Goal: Information Seeking & Learning: Compare options

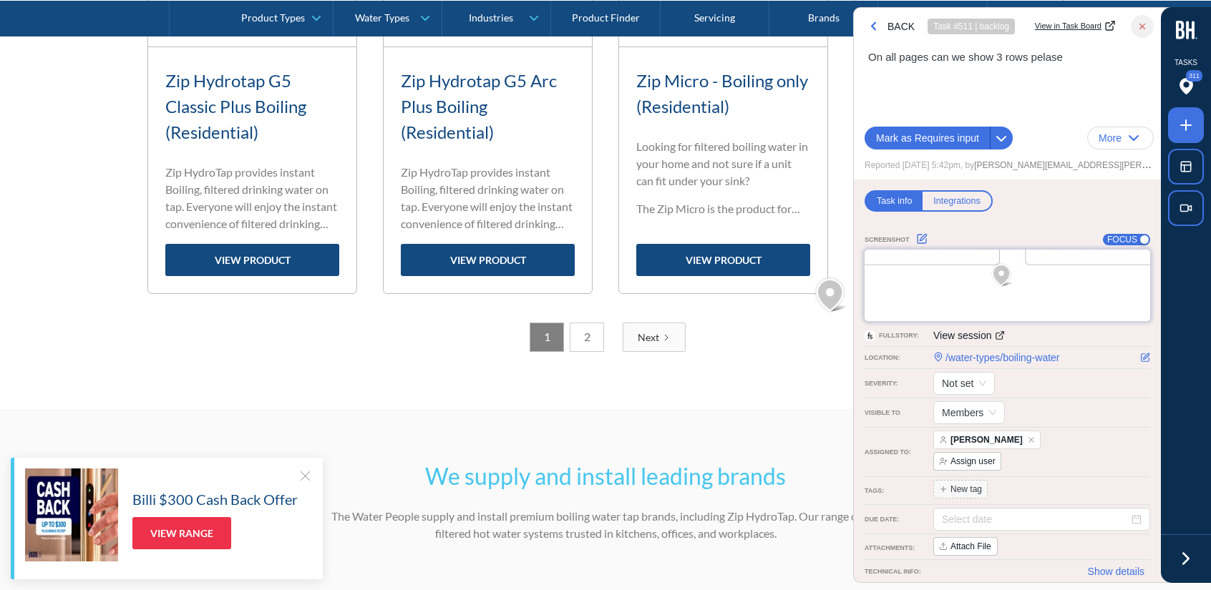
scroll to position [1442, 0]
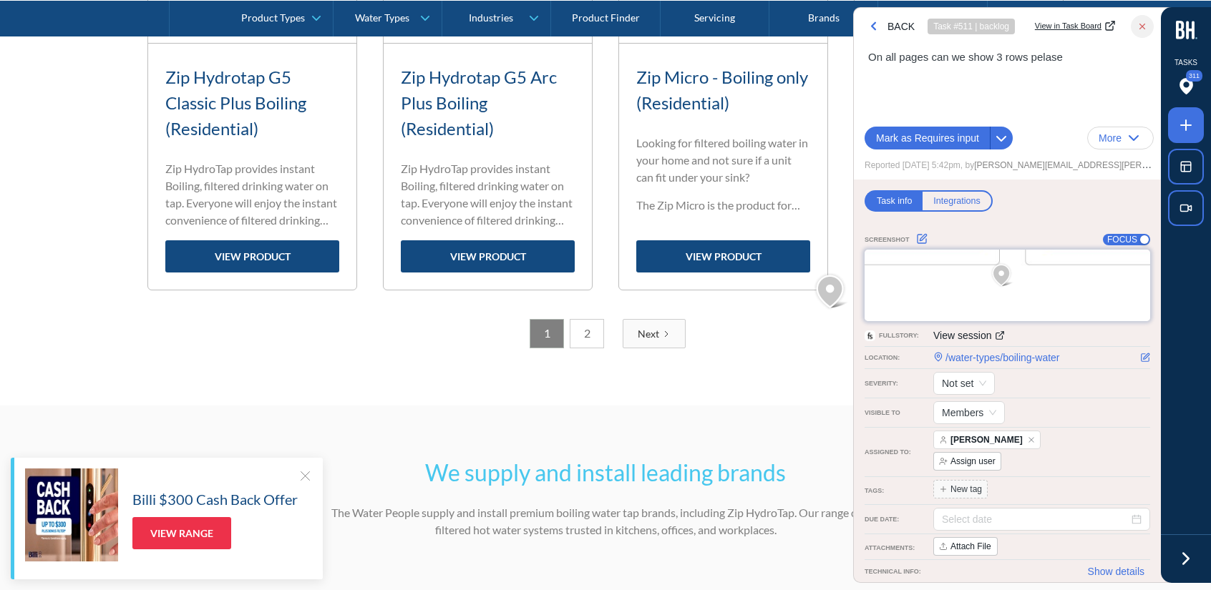
click at [1195, 562] on icon at bounding box center [1185, 558] width 21 height 21
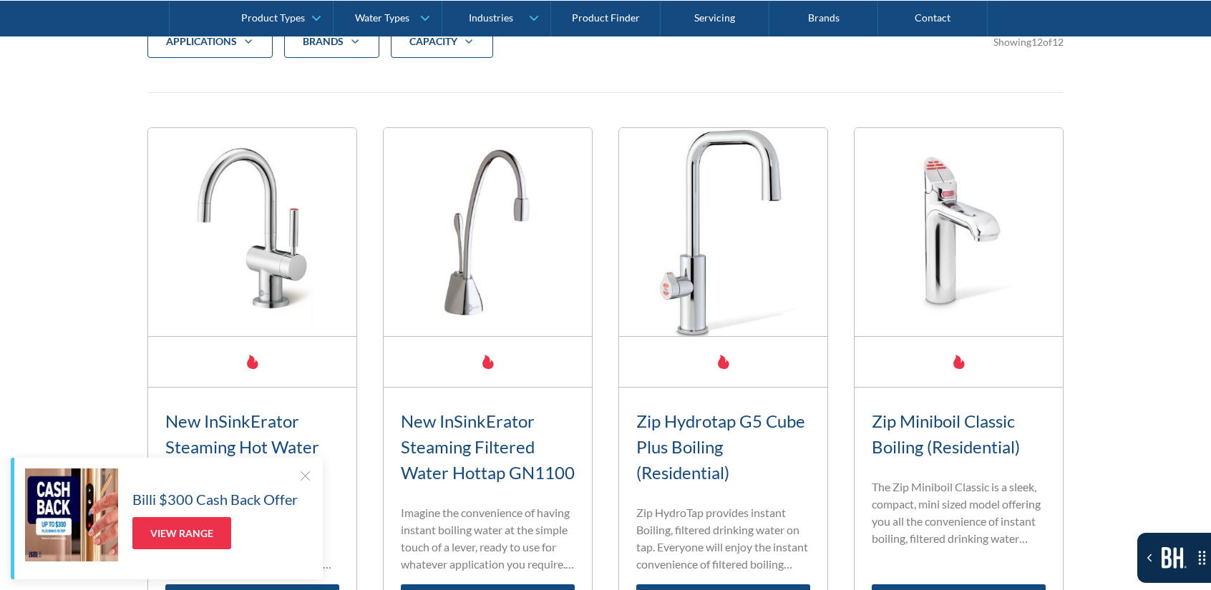
scroll to position [439, 0]
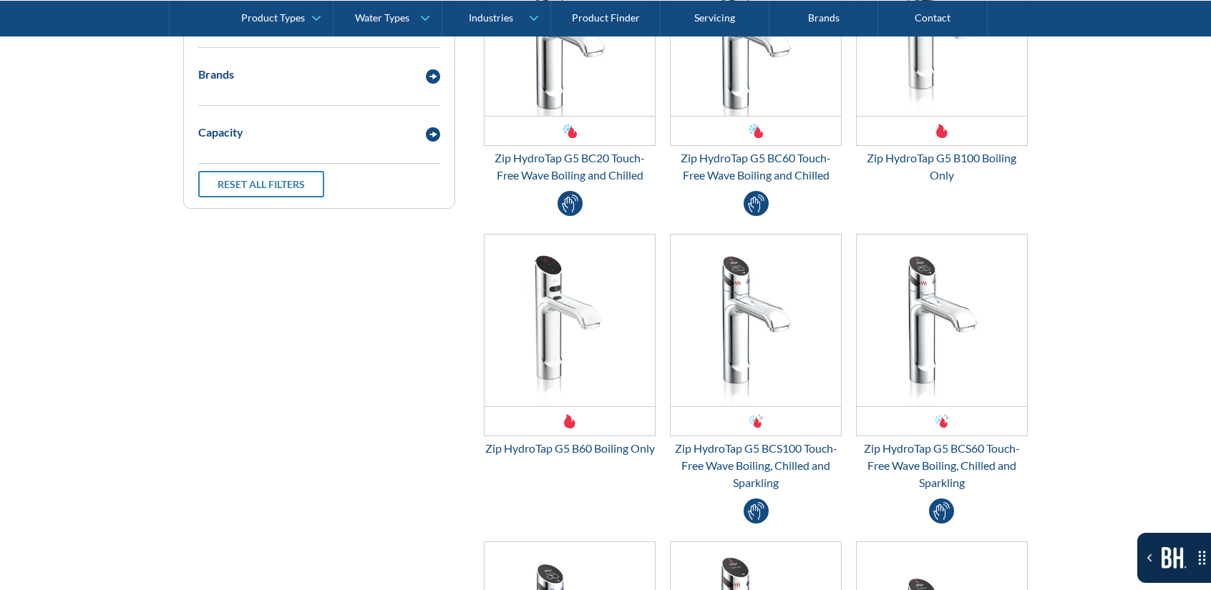
scroll to position [787, 0]
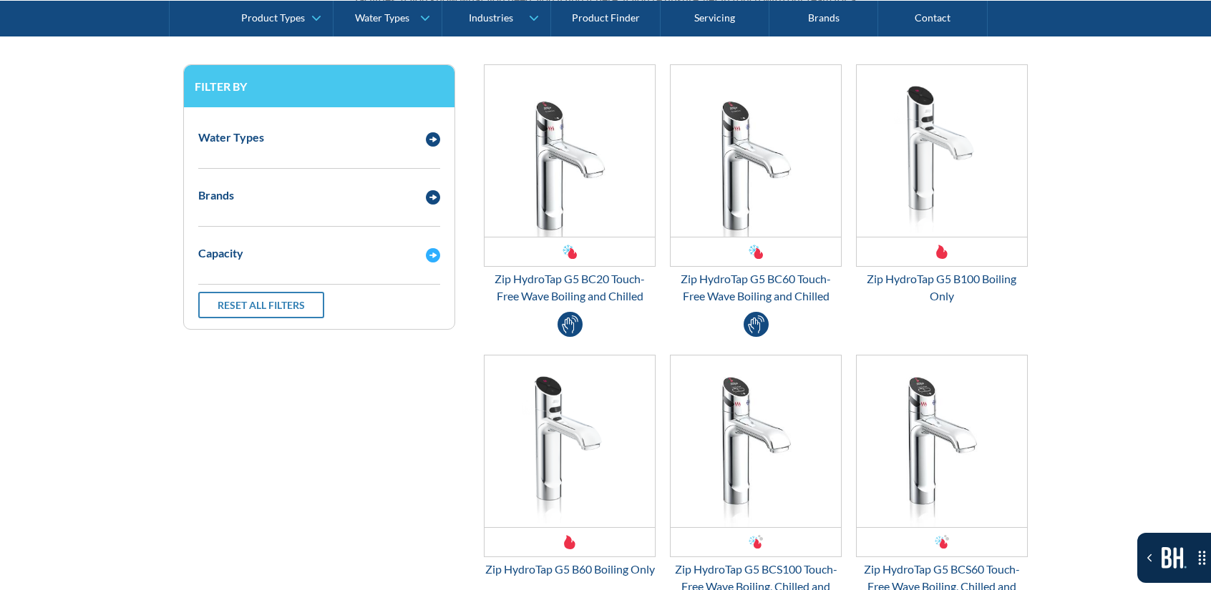
click at [292, 251] on div "Capacity" at bounding box center [305, 254] width 228 height 18
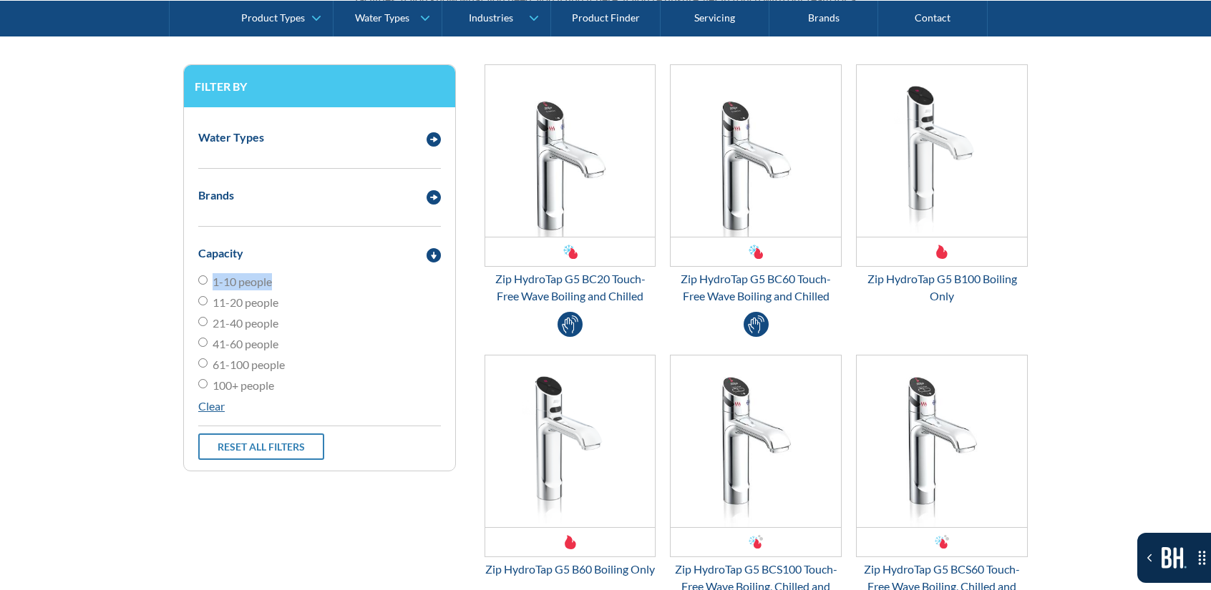
drag, startPoint x: 282, startPoint y: 281, endPoint x: 213, endPoint y: 283, distance: 68.7
click at [213, 283] on label "1-10 people" at bounding box center [319, 281] width 243 height 17
copy span "1-10 people"
click at [262, 285] on span "1-10 people" at bounding box center [242, 281] width 59 height 17
click at [208, 285] on input "1-10 people" at bounding box center [202, 280] width 9 height 9
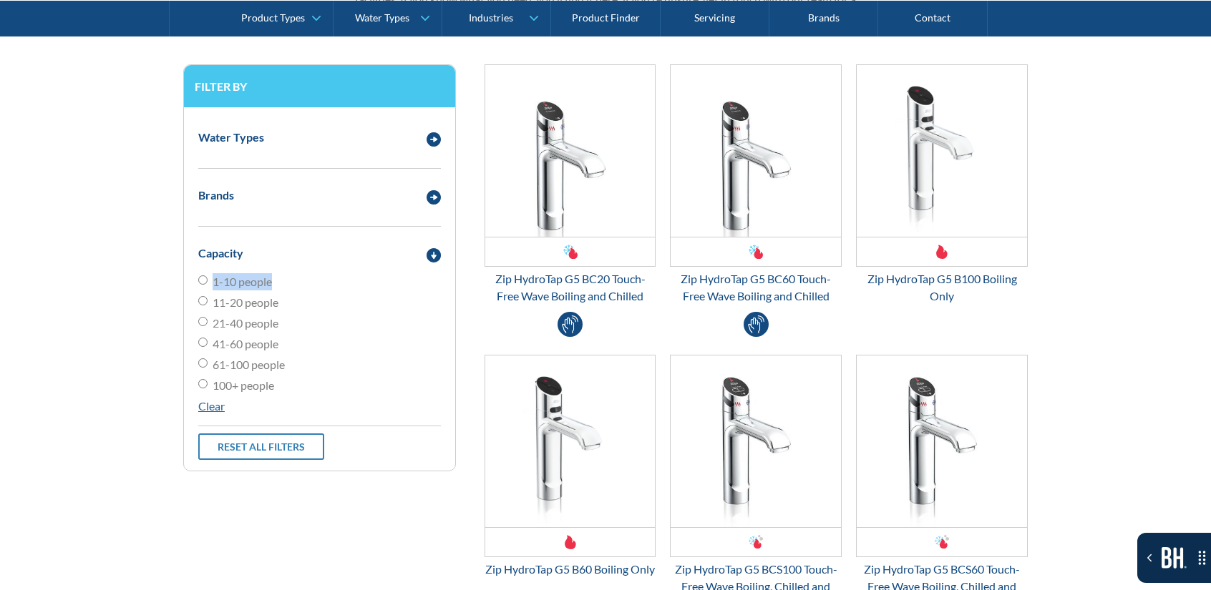
radio input "true"
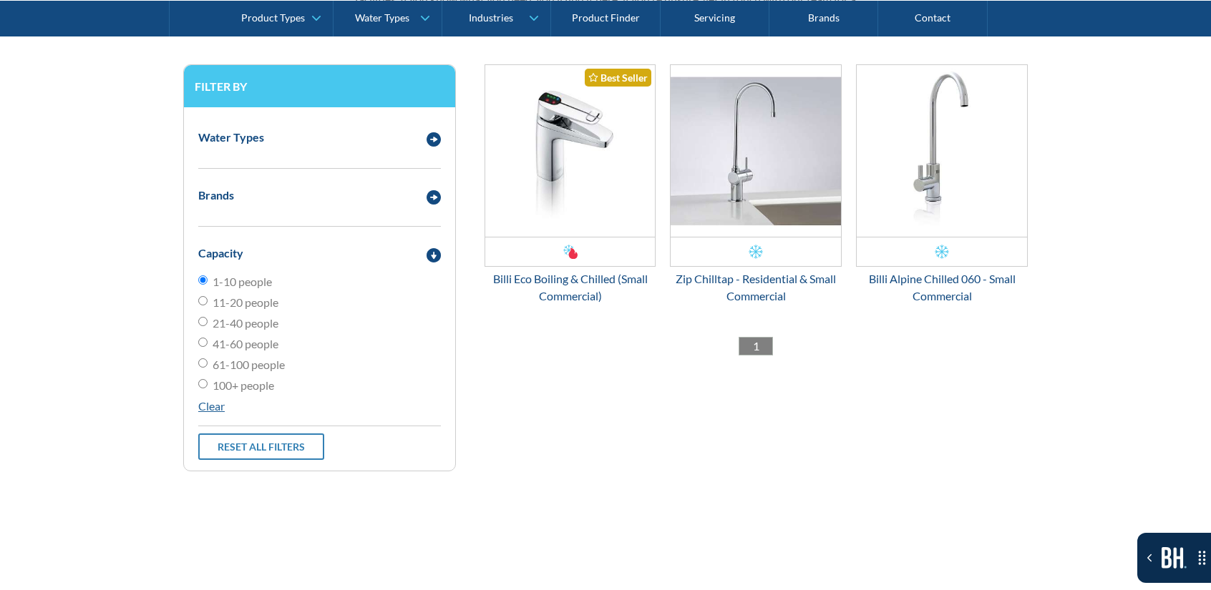
click at [247, 304] on span "11-20 people" at bounding box center [246, 302] width 66 height 17
click at [208, 304] on input "11-20 people" at bounding box center [202, 300] width 9 height 9
radio input "true"
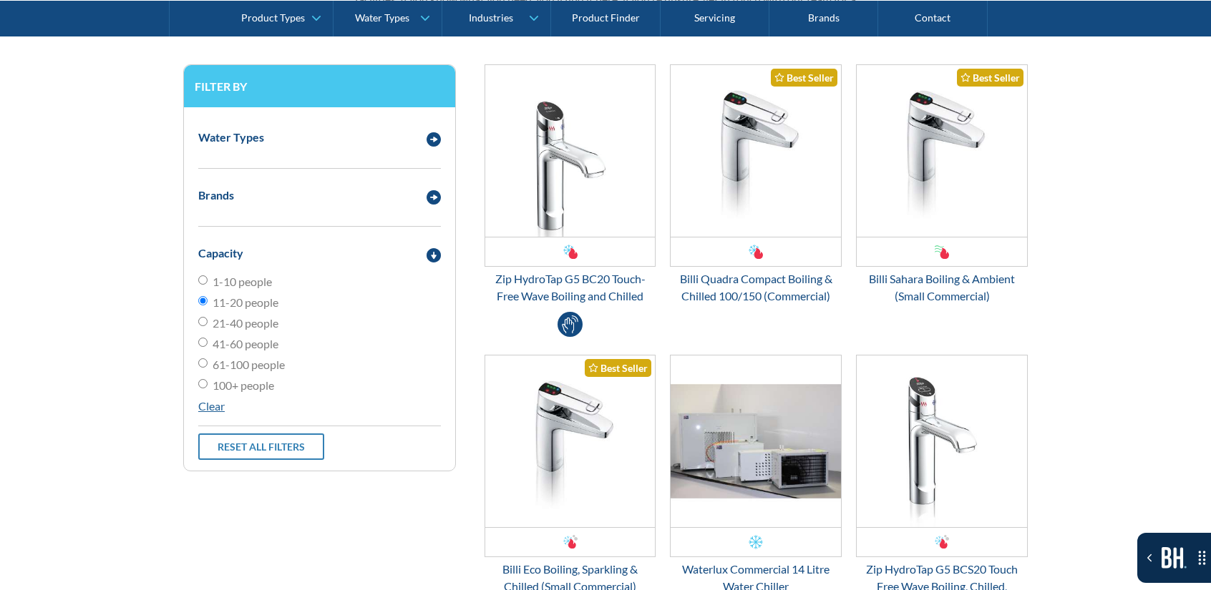
click at [263, 278] on span "1-10 people" at bounding box center [242, 281] width 59 height 17
click at [208, 278] on input "1-10 people" at bounding box center [202, 280] width 9 height 9
radio input "true"
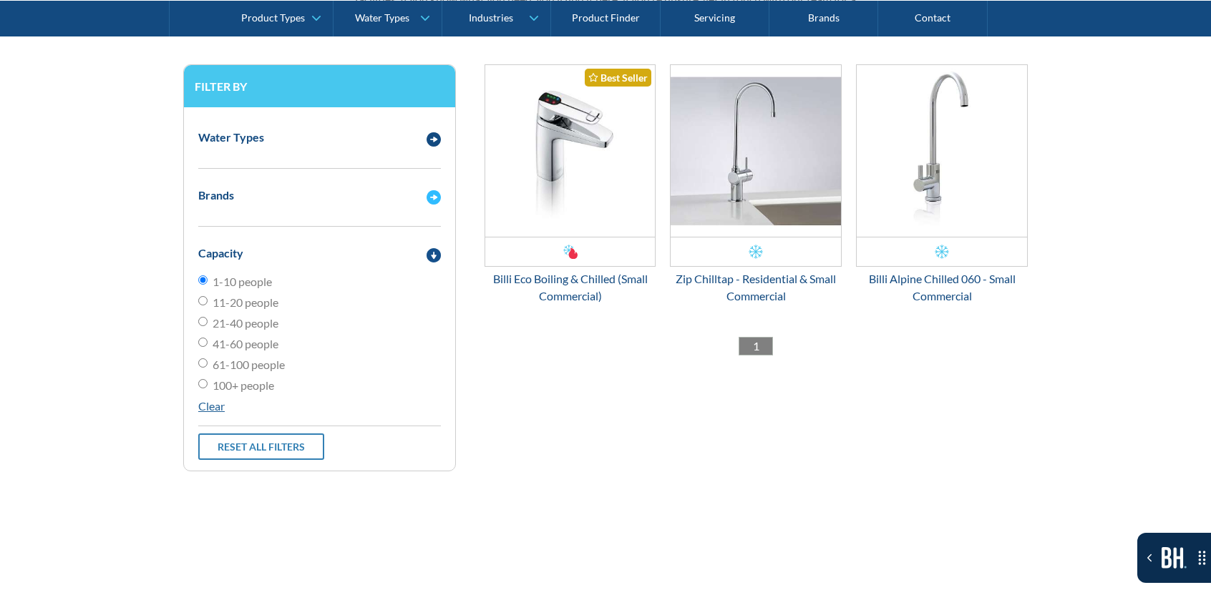
click at [269, 200] on div "Brands" at bounding box center [305, 196] width 228 height 18
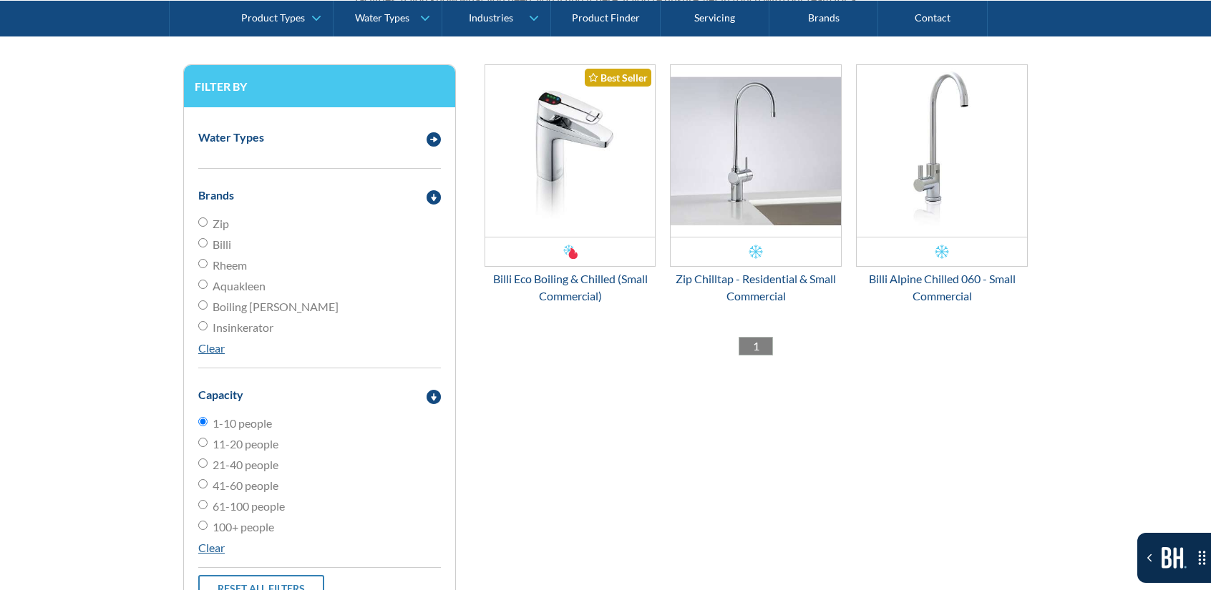
click at [261, 247] on label "Billi" at bounding box center [319, 244] width 243 height 17
click at [208, 247] on input "Billi" at bounding box center [202, 242] width 9 height 9
radio input "true"
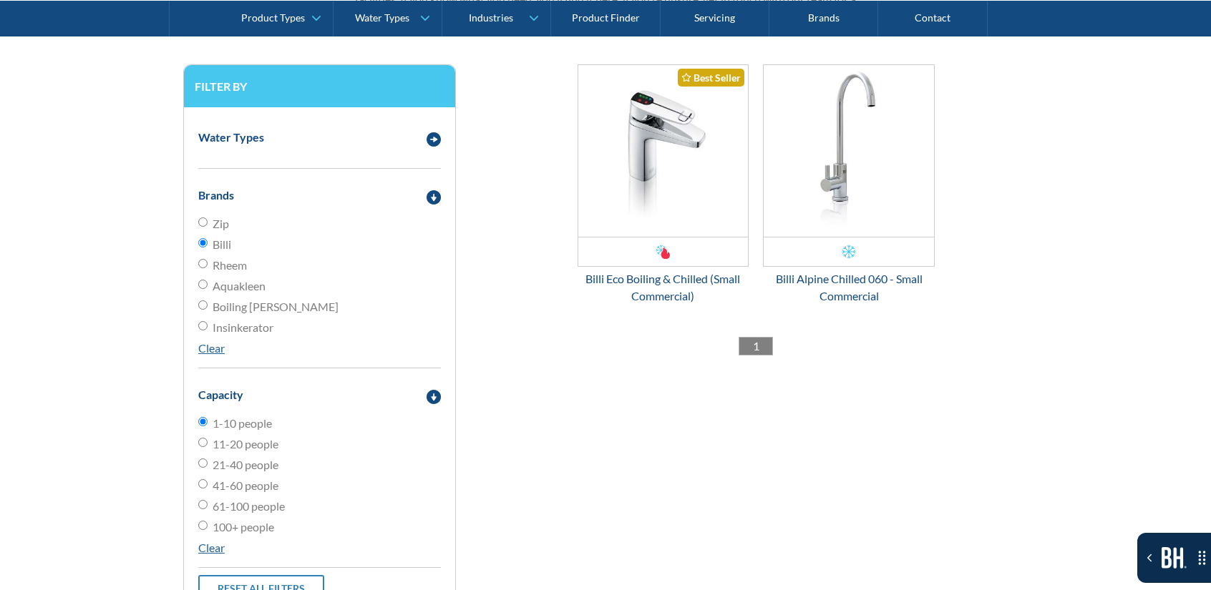
click at [255, 228] on label "Zip" at bounding box center [319, 223] width 243 height 17
click at [208, 227] on input "Zip" at bounding box center [202, 222] width 9 height 9
radio input "true"
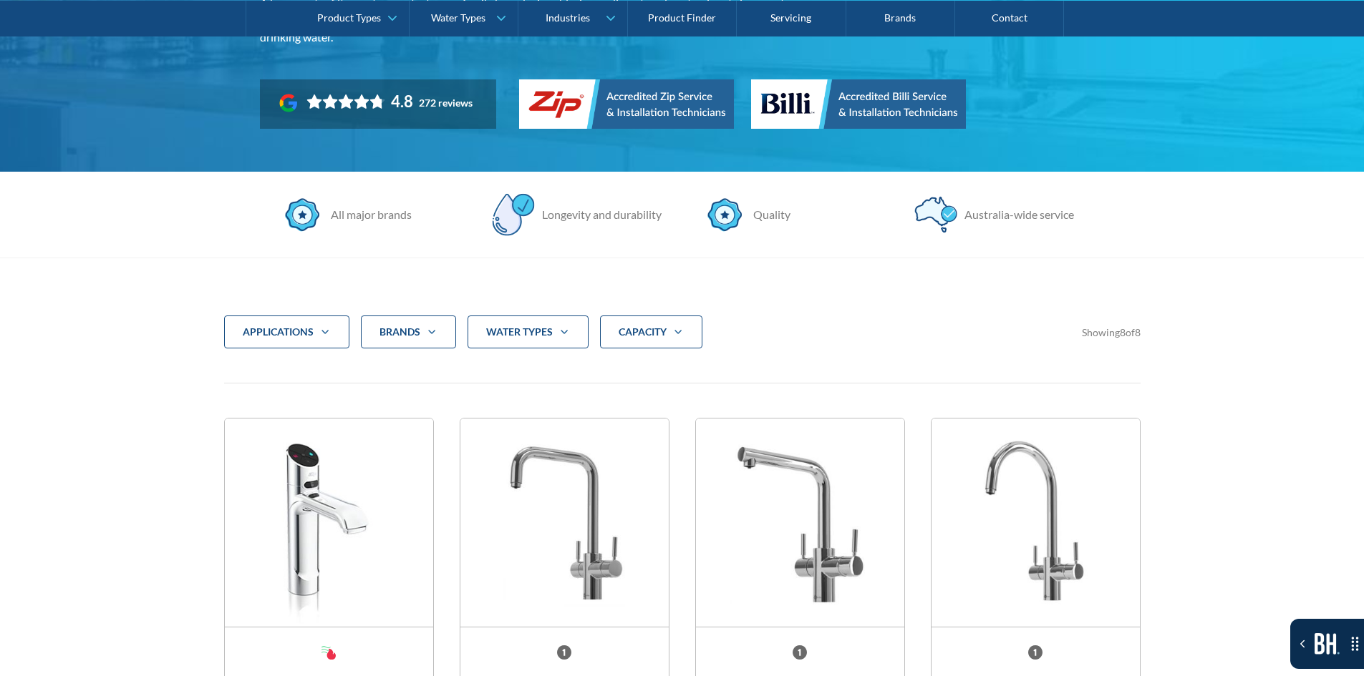
scroll to position [286, 0]
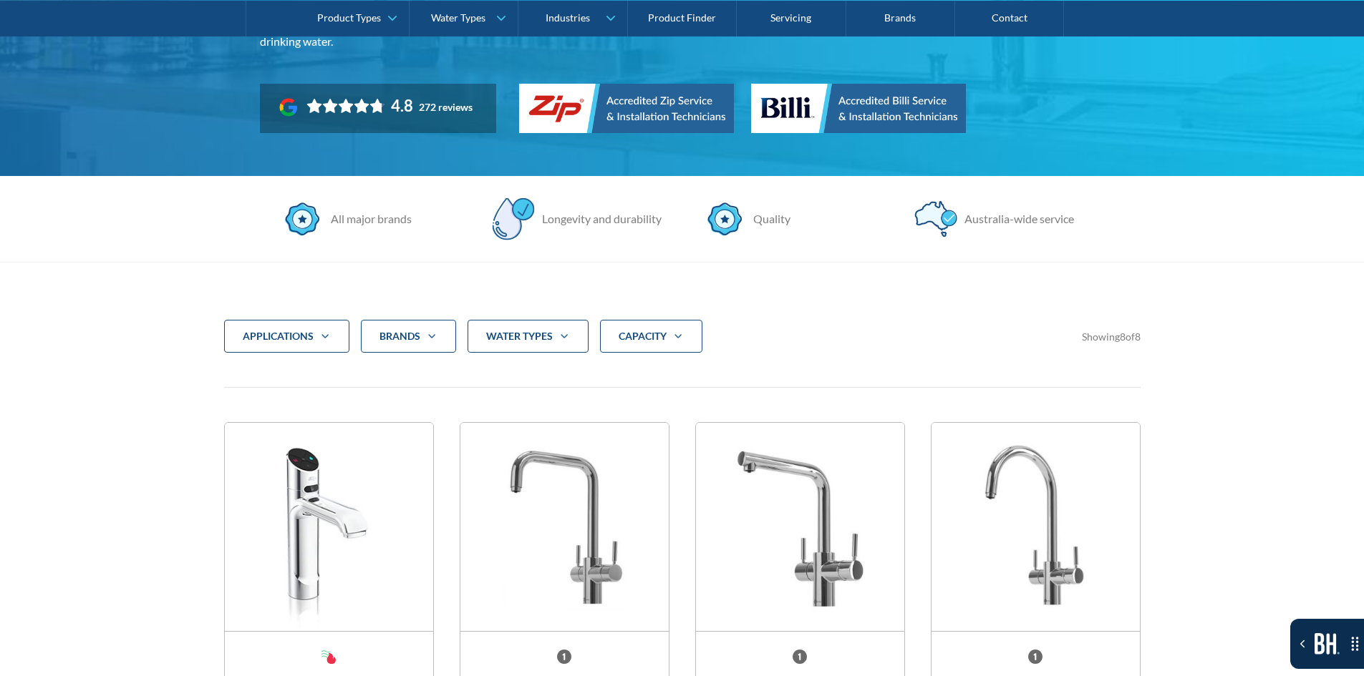
click at [641, 345] on div "CAPACITY" at bounding box center [651, 336] width 102 height 33
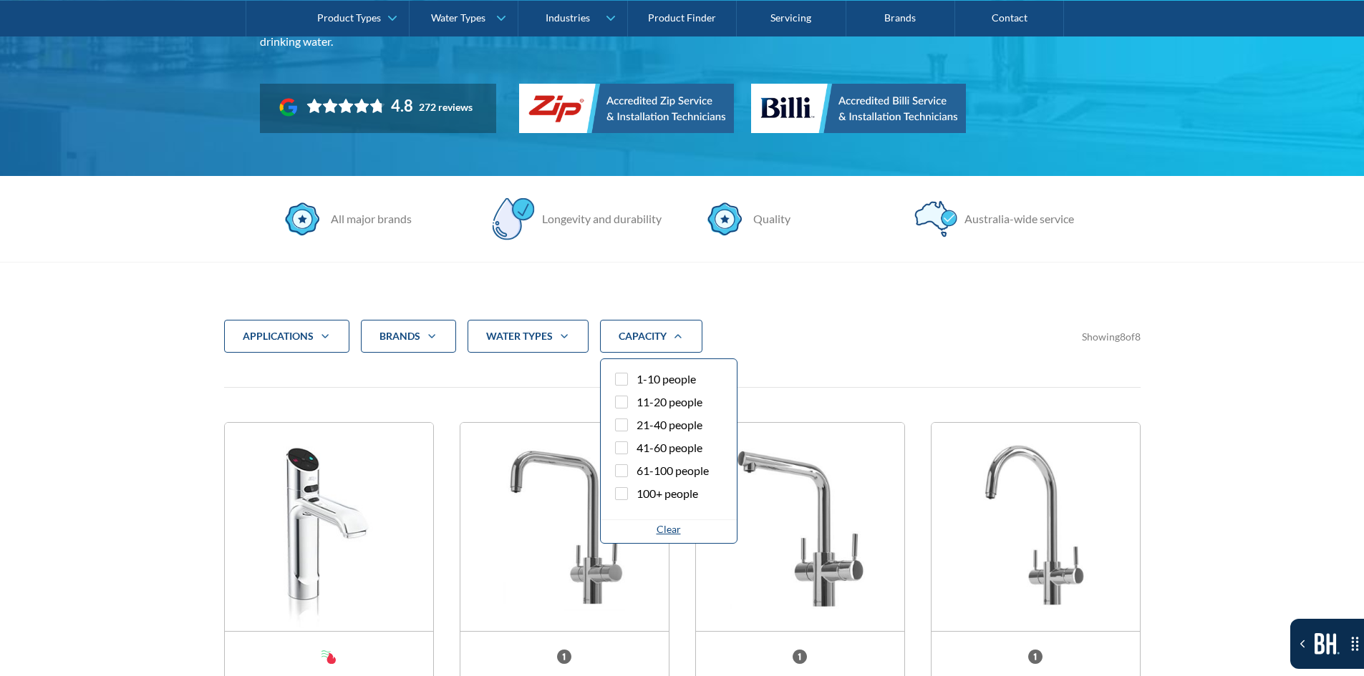
click at [674, 380] on span "1-10 people" at bounding box center [665, 379] width 59 height 17
click at [638, 380] on input "1-10 people" at bounding box center [633, 375] width 9 height 9
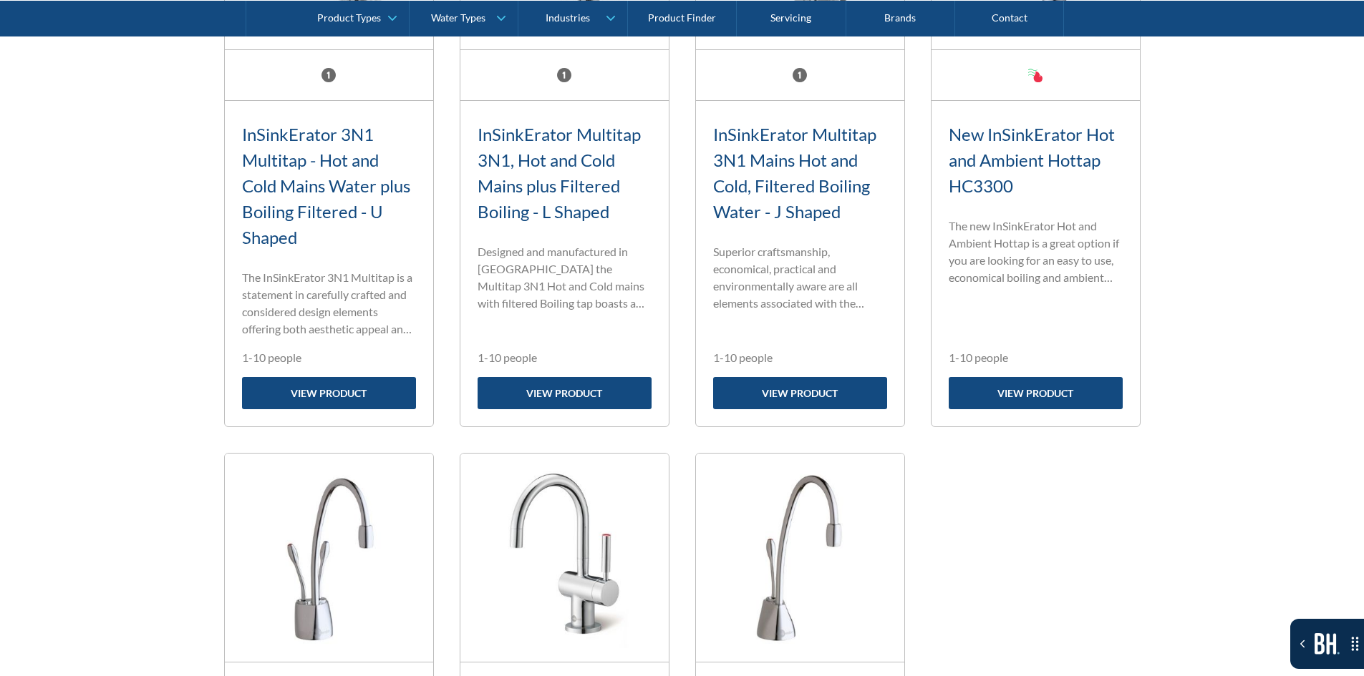
scroll to position [906, 0]
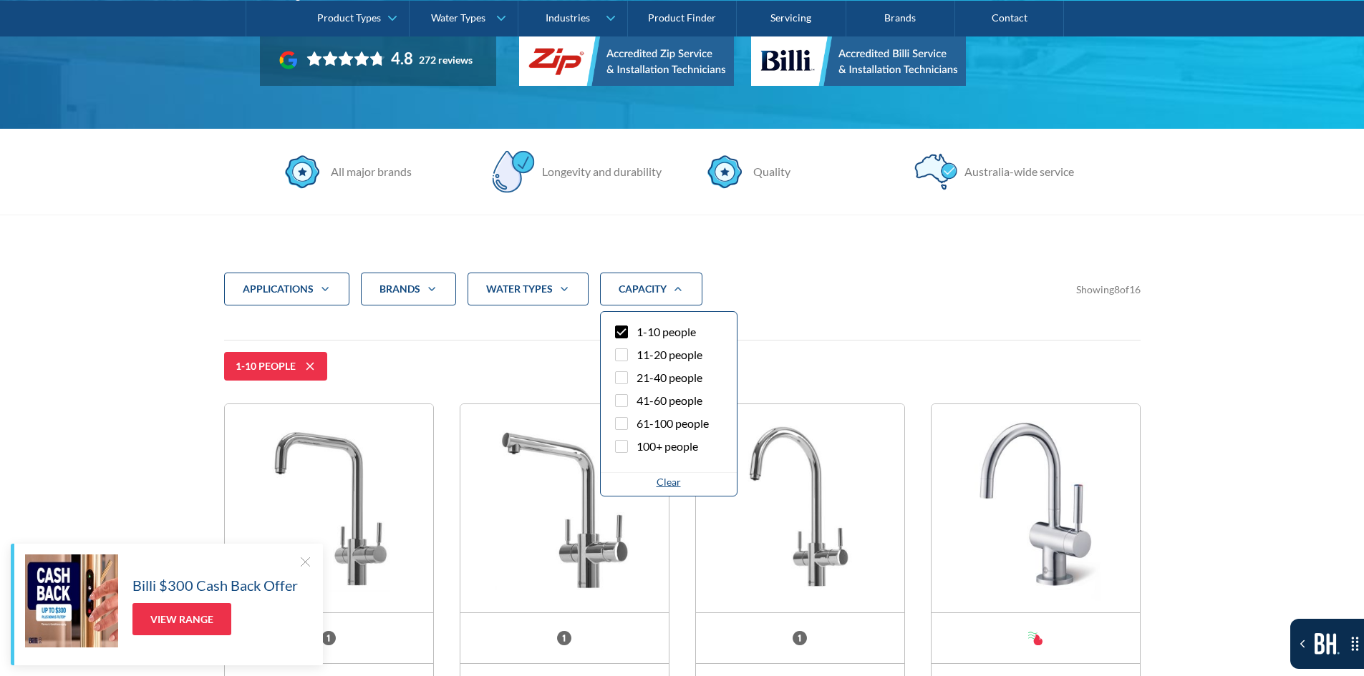
click at [653, 337] on span "1-10 people" at bounding box center [665, 332] width 59 height 17
click at [638, 333] on input "1-10 people" at bounding box center [633, 328] width 9 height 9
checkbox input "false"
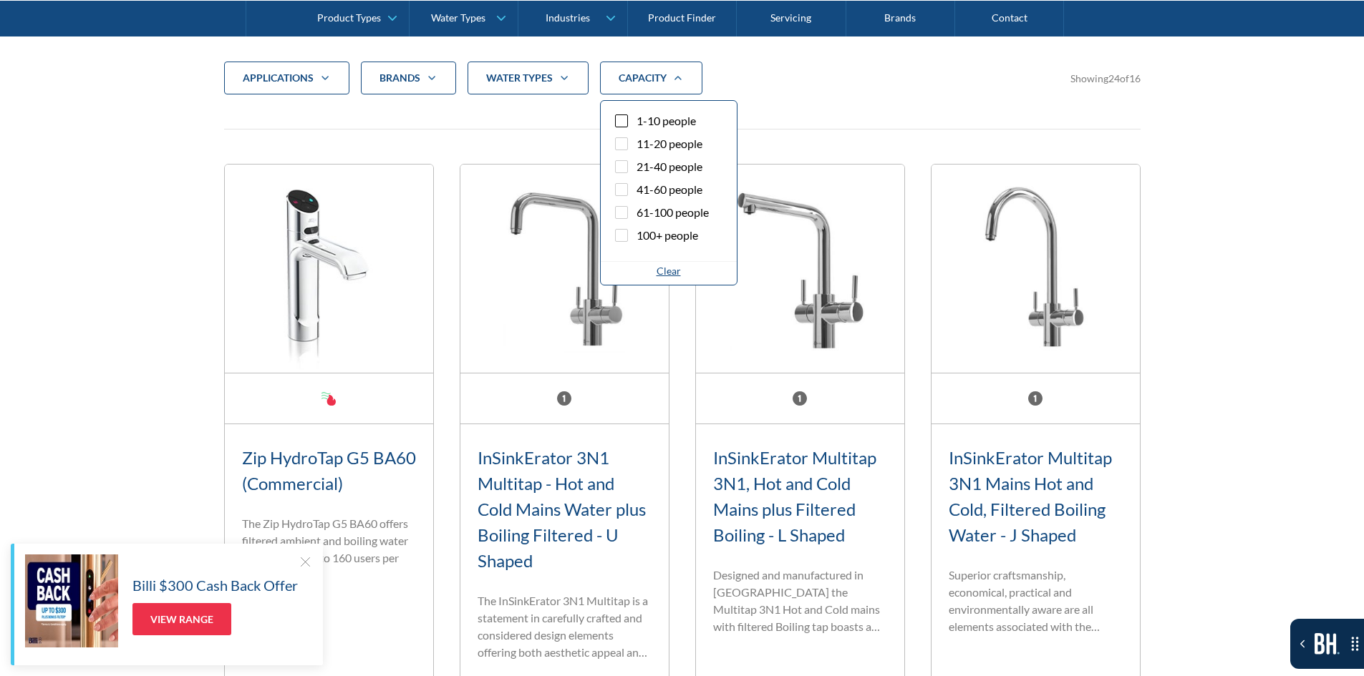
scroll to position [548, 0]
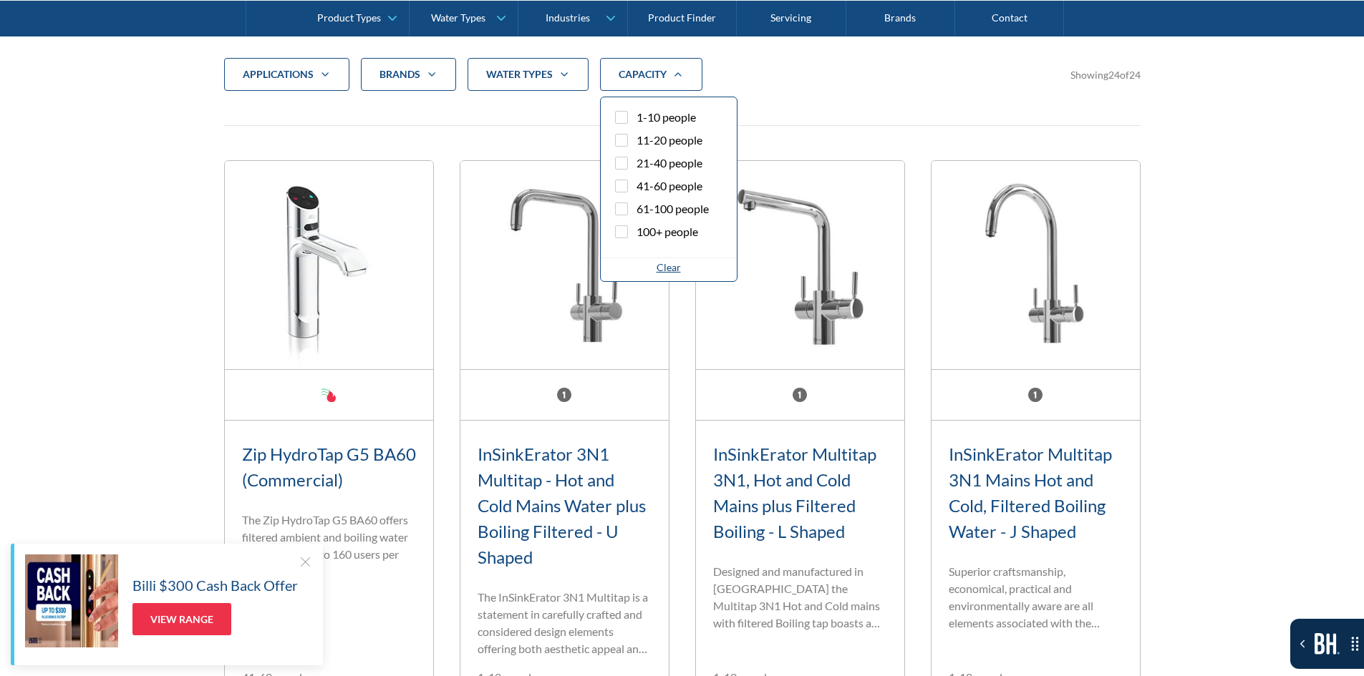
click at [651, 229] on span "100+ people" at bounding box center [667, 231] width 62 height 17
click at [638, 229] on input "100+ people" at bounding box center [633, 227] width 9 height 9
checkbox input "true"
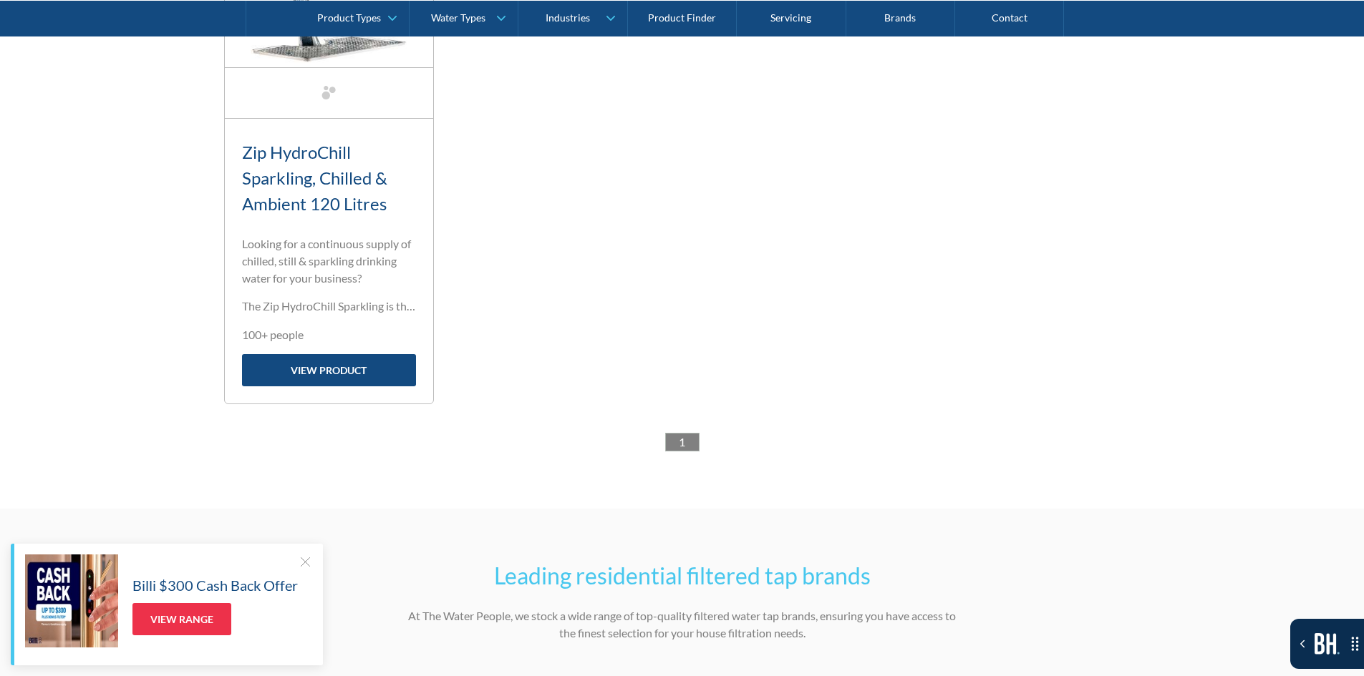
scroll to position [906, 0]
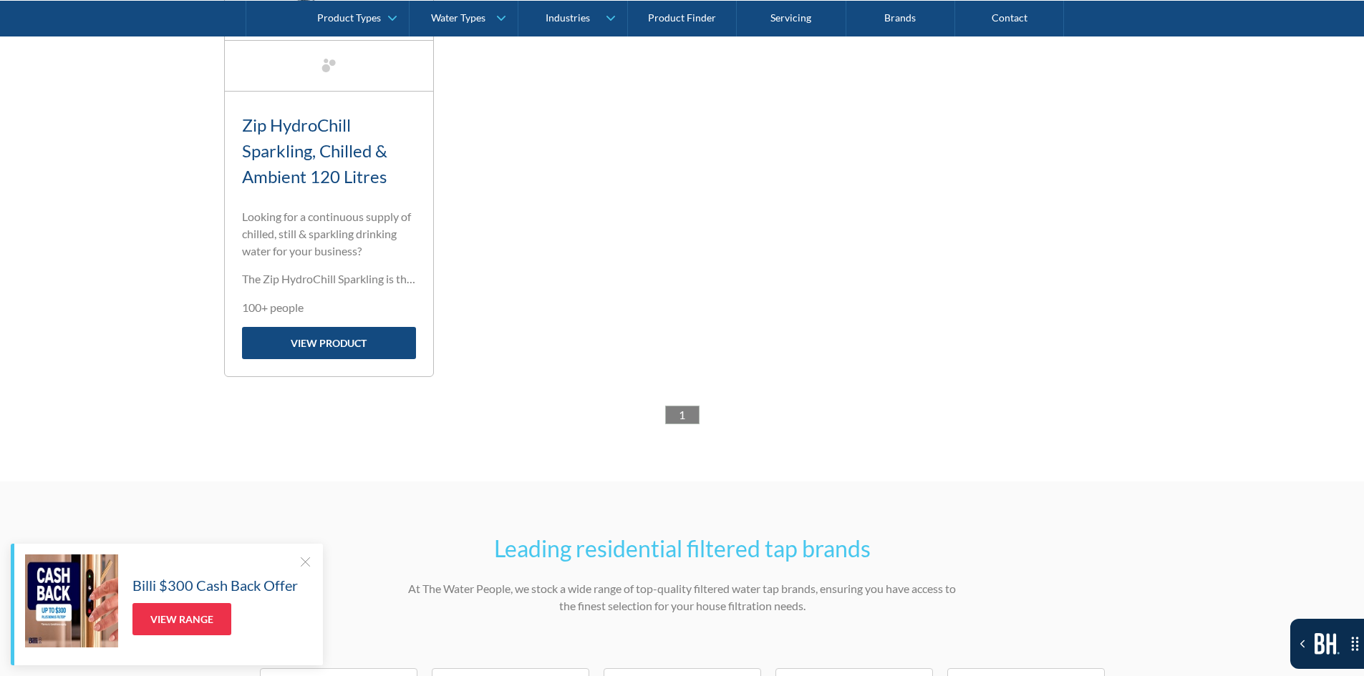
click at [305, 559] on div at bounding box center [305, 562] width 14 height 14
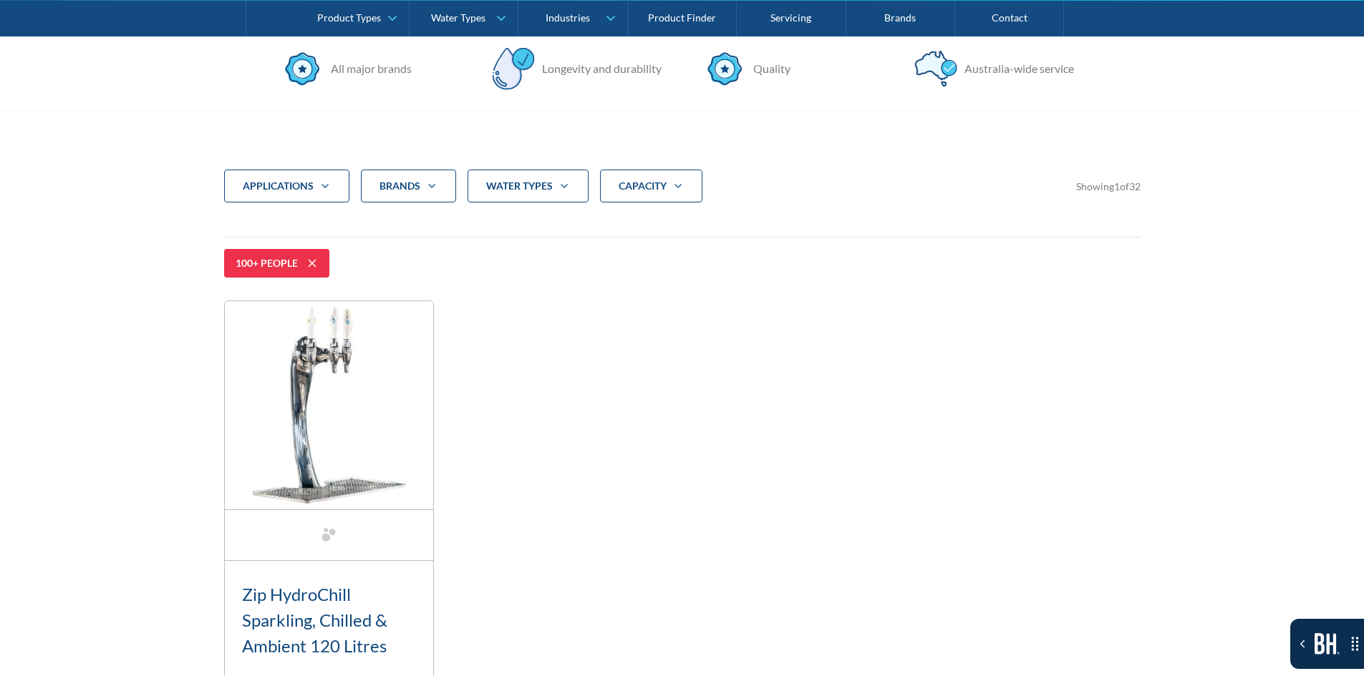
scroll to position [405, 0]
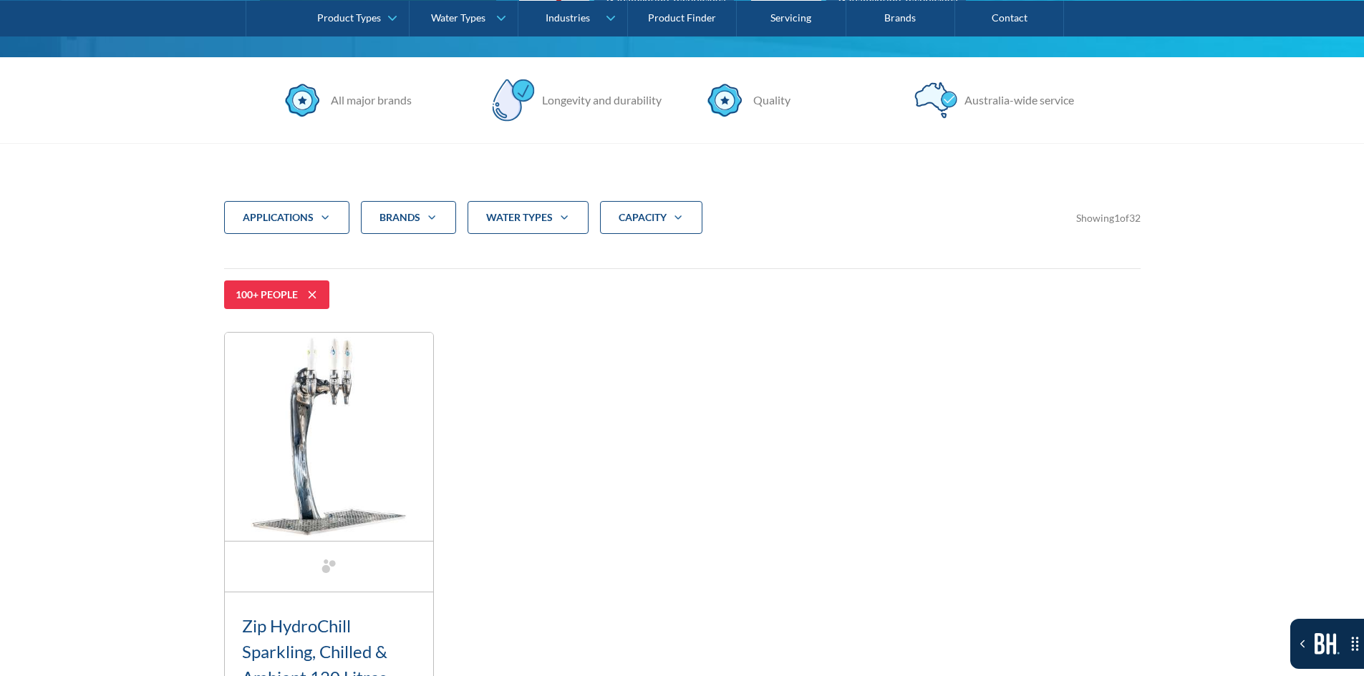
click at [631, 203] on div "CAPACITY" at bounding box center [651, 217] width 102 height 33
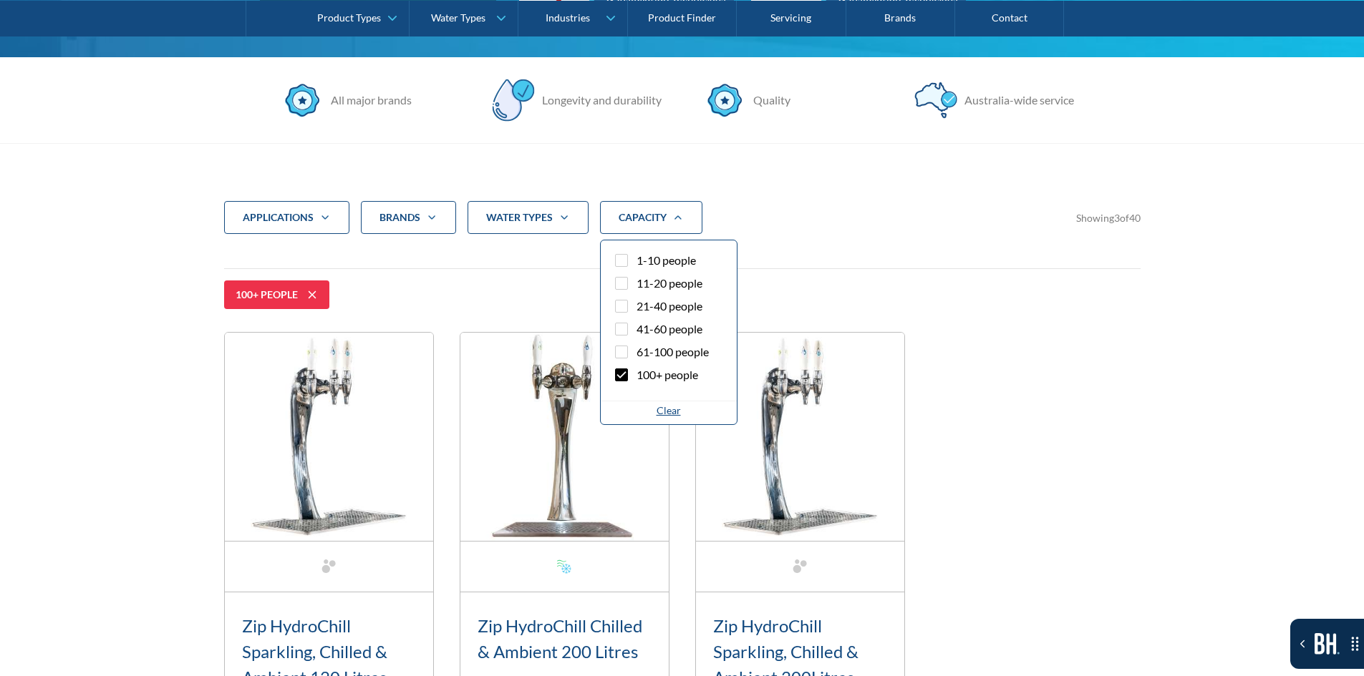
click at [635, 349] on label "61-100 people" at bounding box center [668, 355] width 113 height 23
click at [635, 349] on input "61-100 people" at bounding box center [633, 348] width 9 height 9
checkbox input "true"
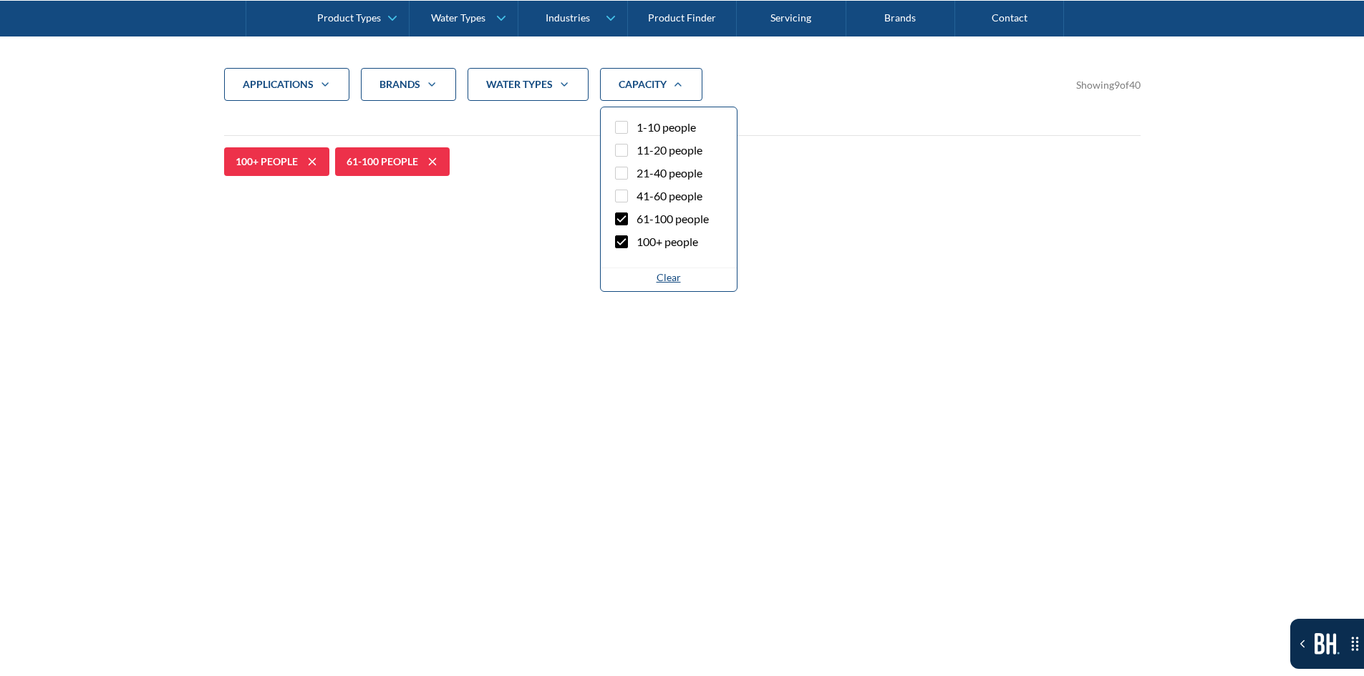
scroll to position [548, 0]
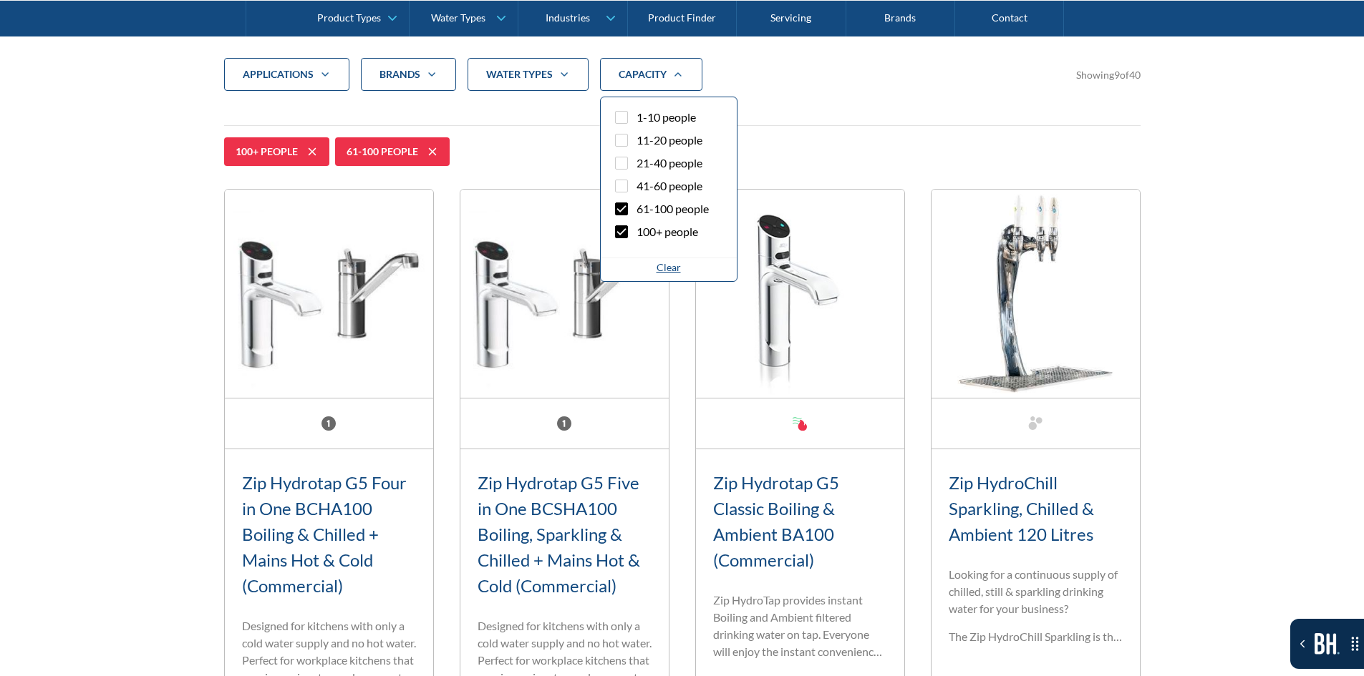
click at [630, 233] on label "100+ people" at bounding box center [668, 234] width 113 height 23
click at [630, 233] on input "100+ people" at bounding box center [633, 227] width 9 height 9
checkbox input "false"
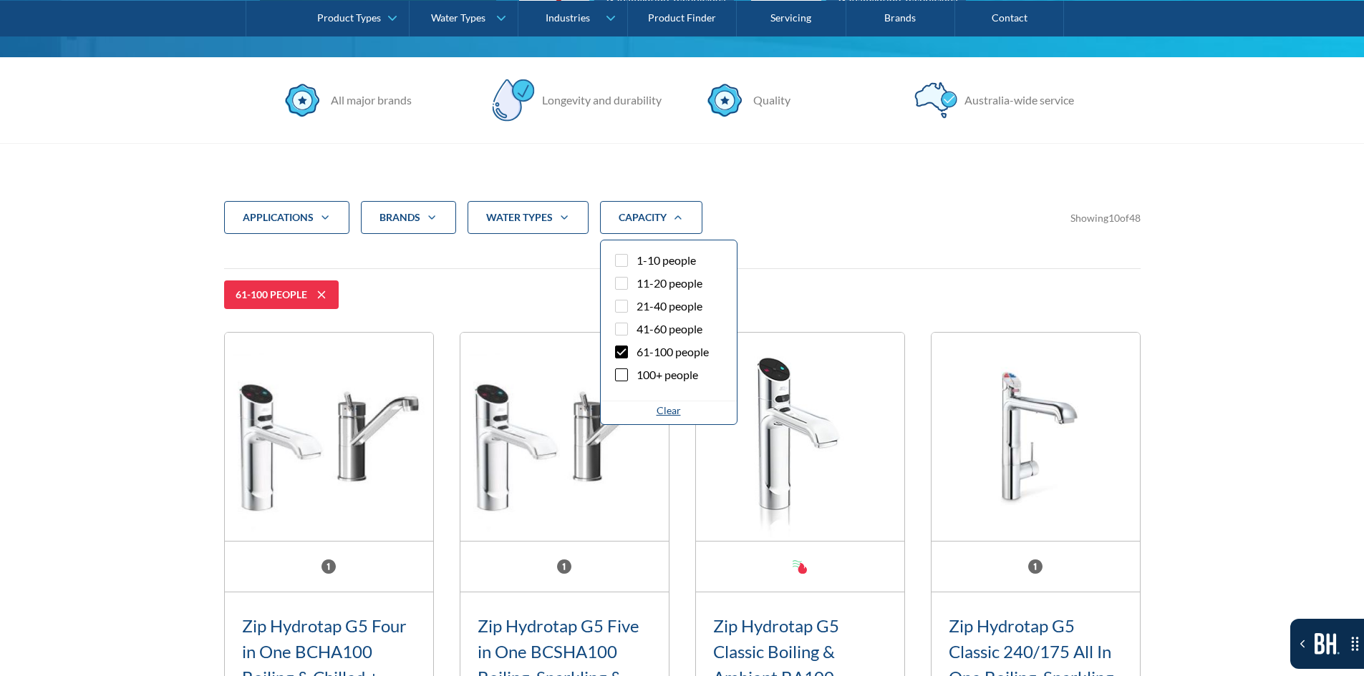
click at [636, 359] on span "61-100 people" at bounding box center [672, 352] width 72 height 17
click at [636, 353] on input "61-100 people" at bounding box center [633, 348] width 9 height 9
checkbox input "false"
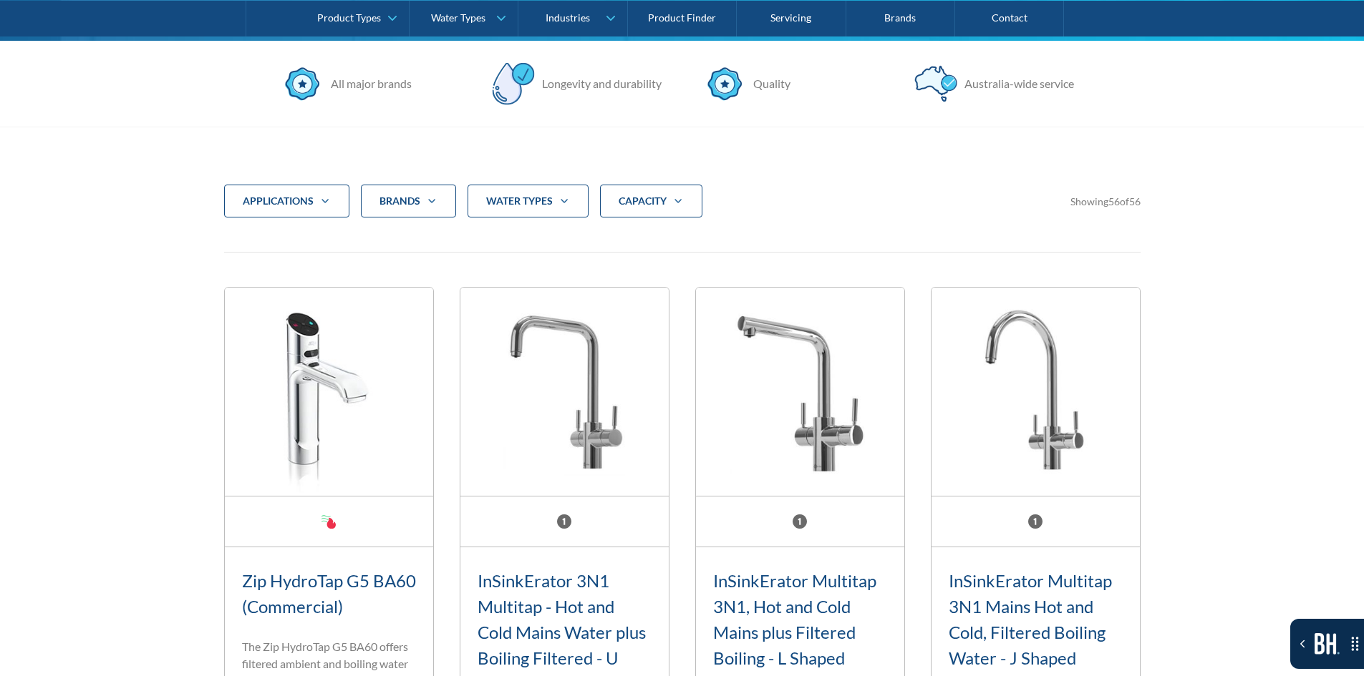
scroll to position [405, 0]
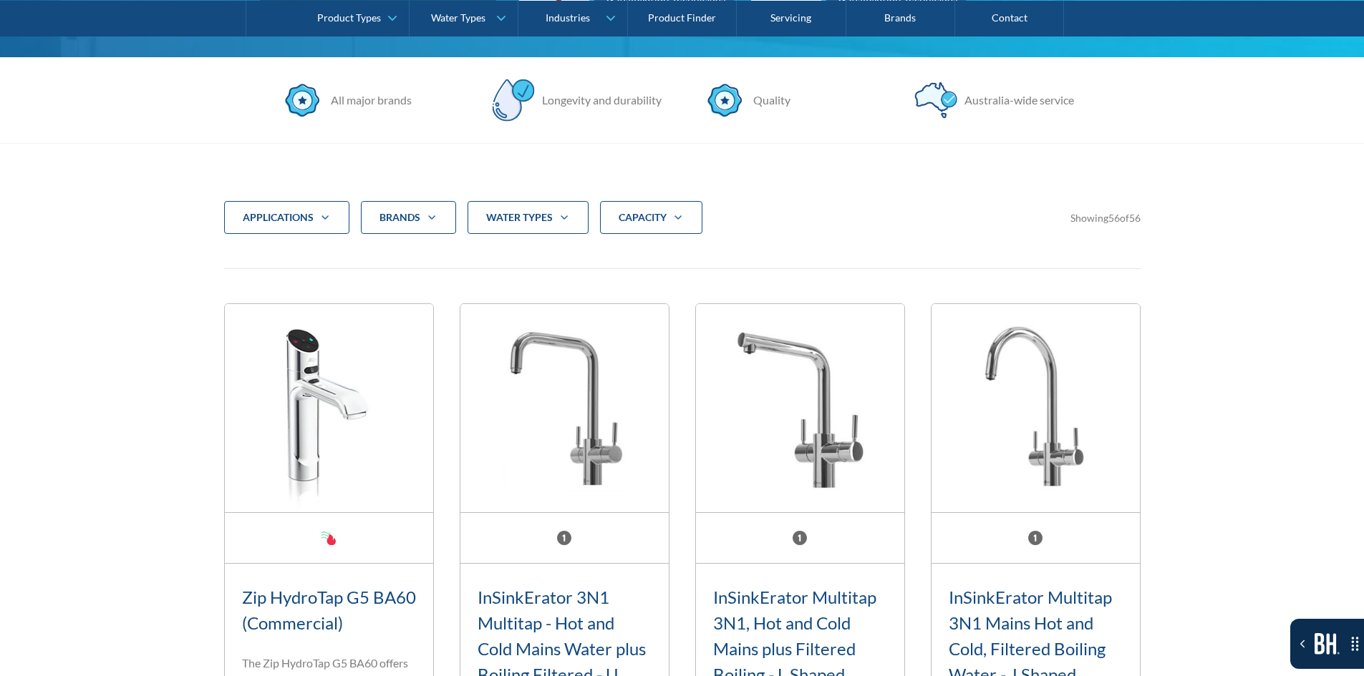
click at [656, 217] on strong "CAPACITY" at bounding box center [642, 217] width 48 height 12
click at [658, 256] on span "1-10 people" at bounding box center [665, 260] width 59 height 17
click at [638, 256] on input "1-10 people" at bounding box center [633, 256] width 9 height 9
checkbox input "true"
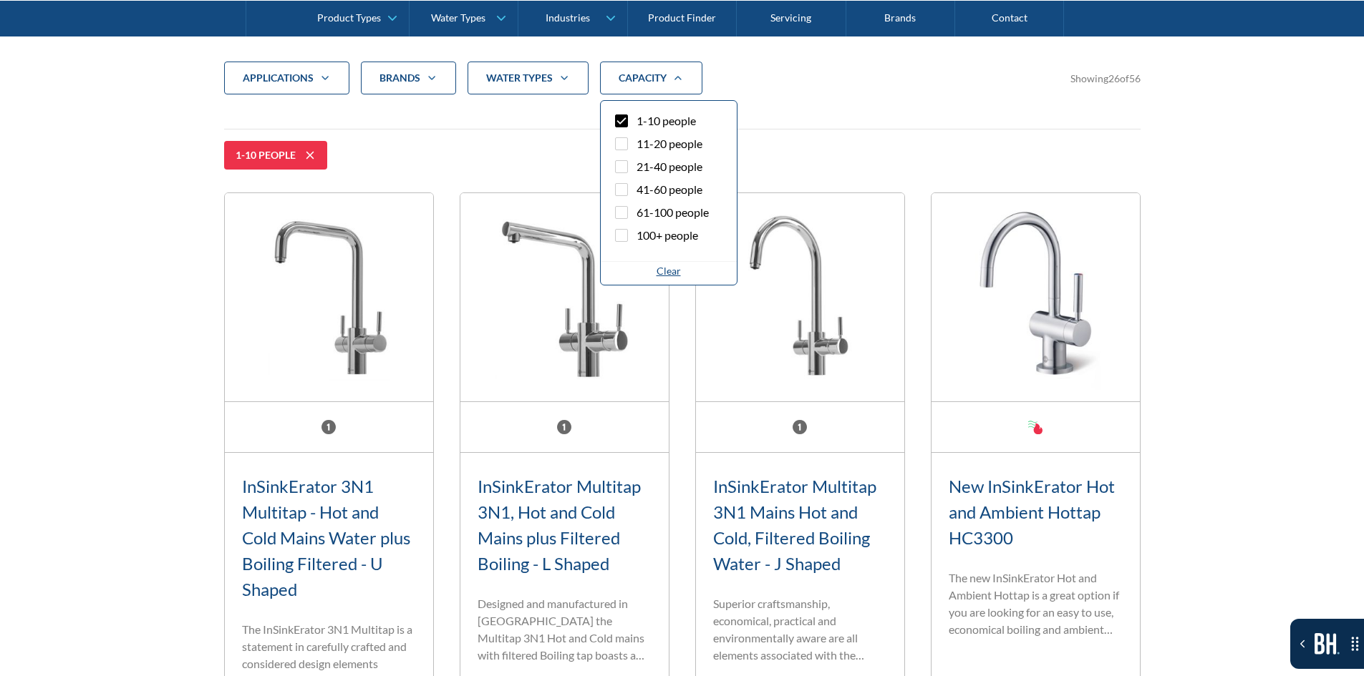
scroll to position [548, 0]
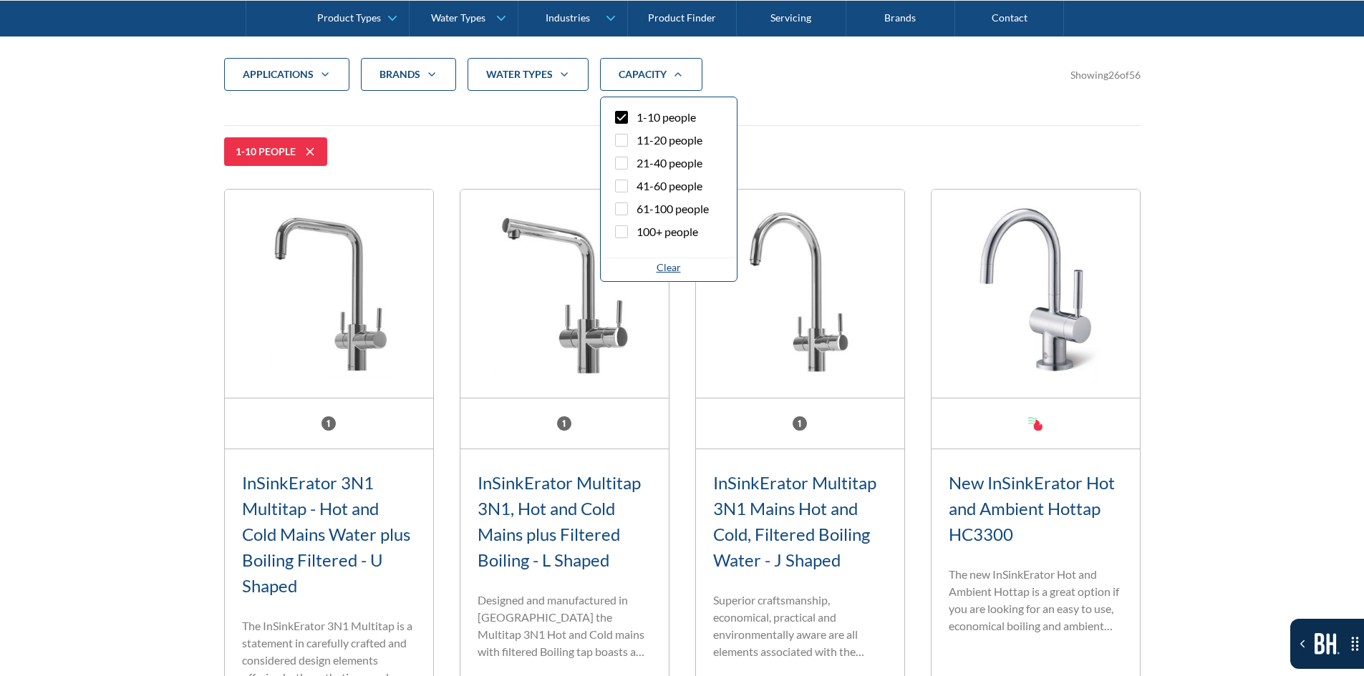
click at [651, 280] on div "Clear" at bounding box center [669, 270] width 136 height 24
click at [663, 240] on label "100+ people" at bounding box center [668, 234] width 113 height 23
click at [638, 233] on input "100+ people" at bounding box center [633, 227] width 9 height 9
checkbox input "true"
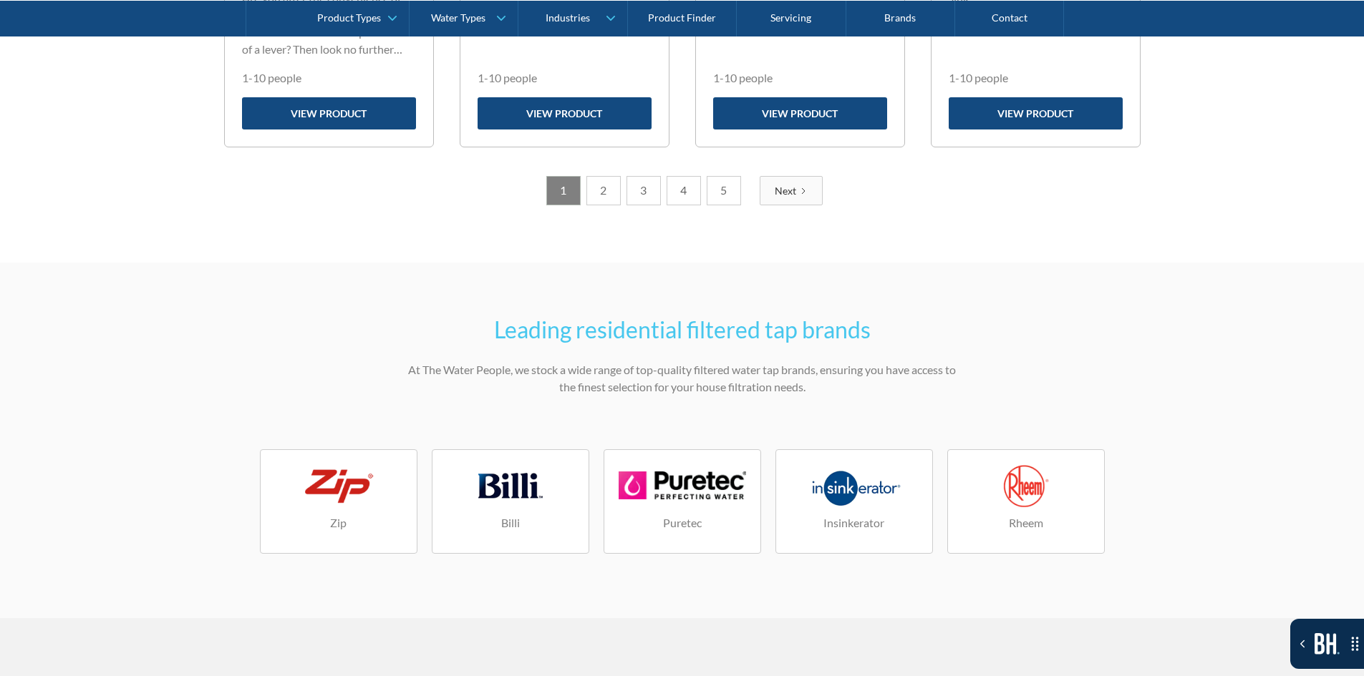
scroll to position [1765, 0]
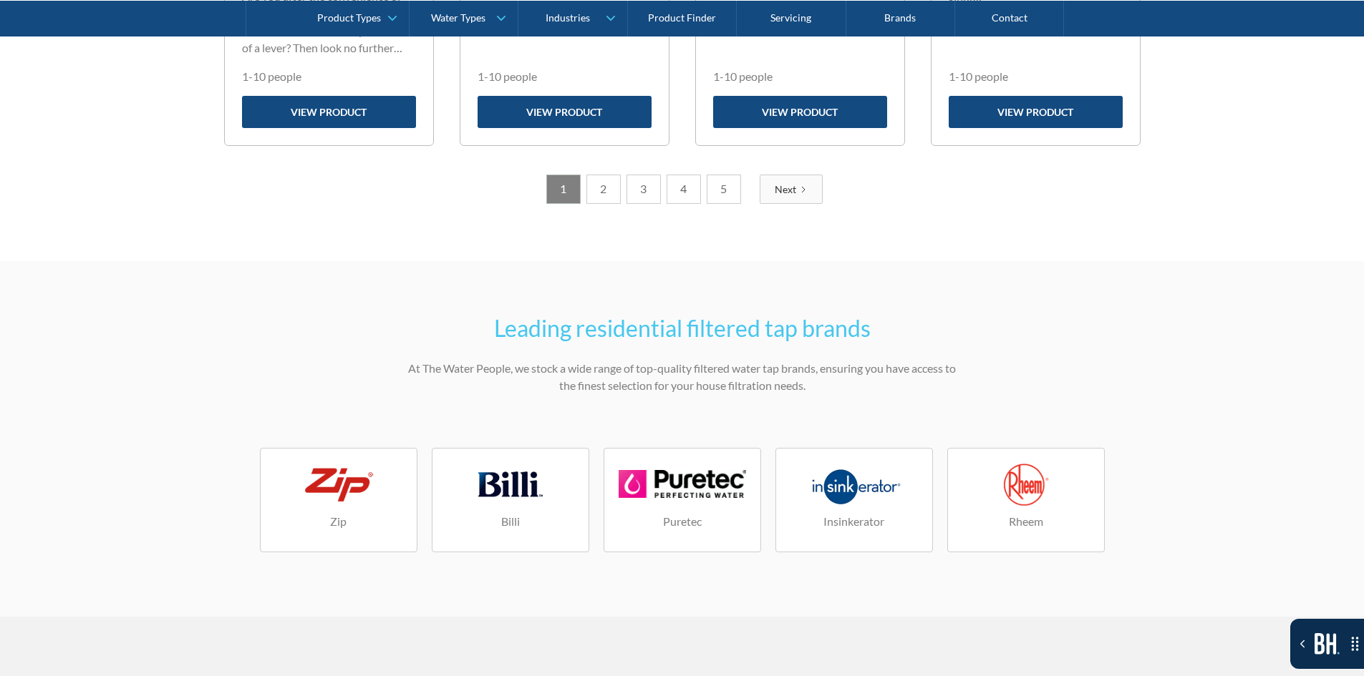
click at [725, 194] on link "5" at bounding box center [723, 189] width 34 height 29
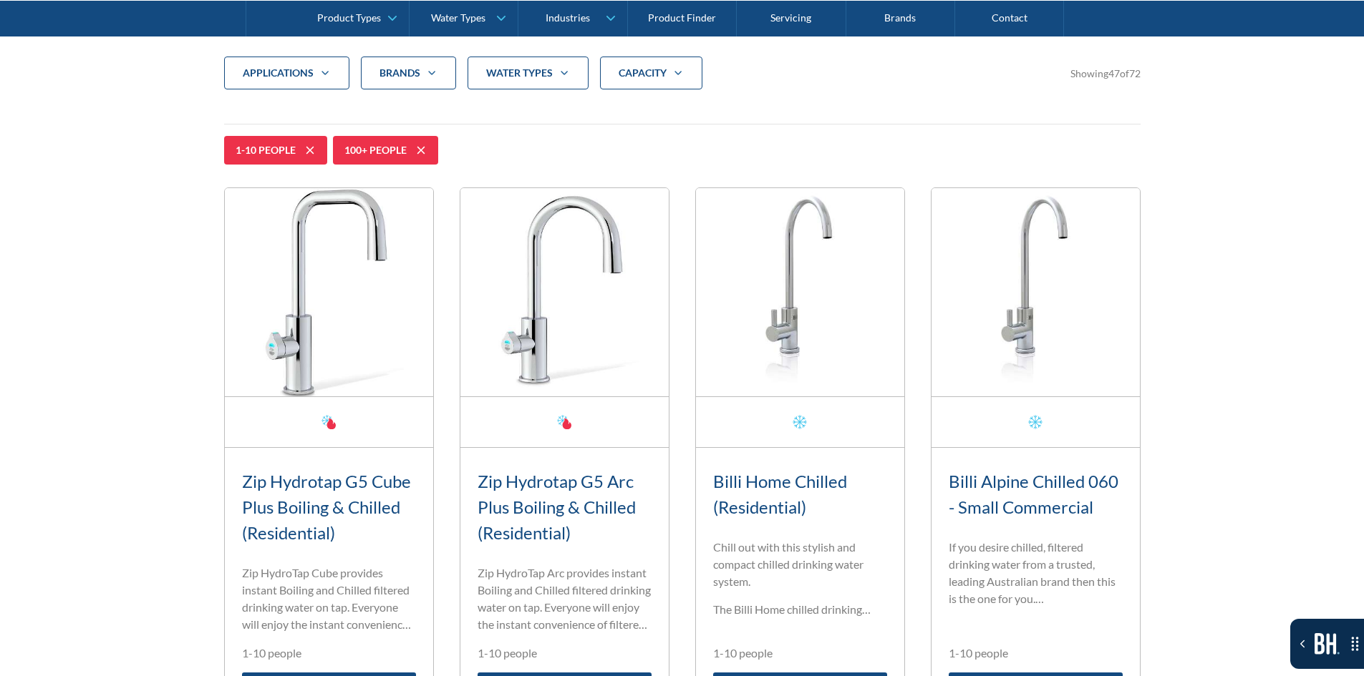
scroll to position [548, 0]
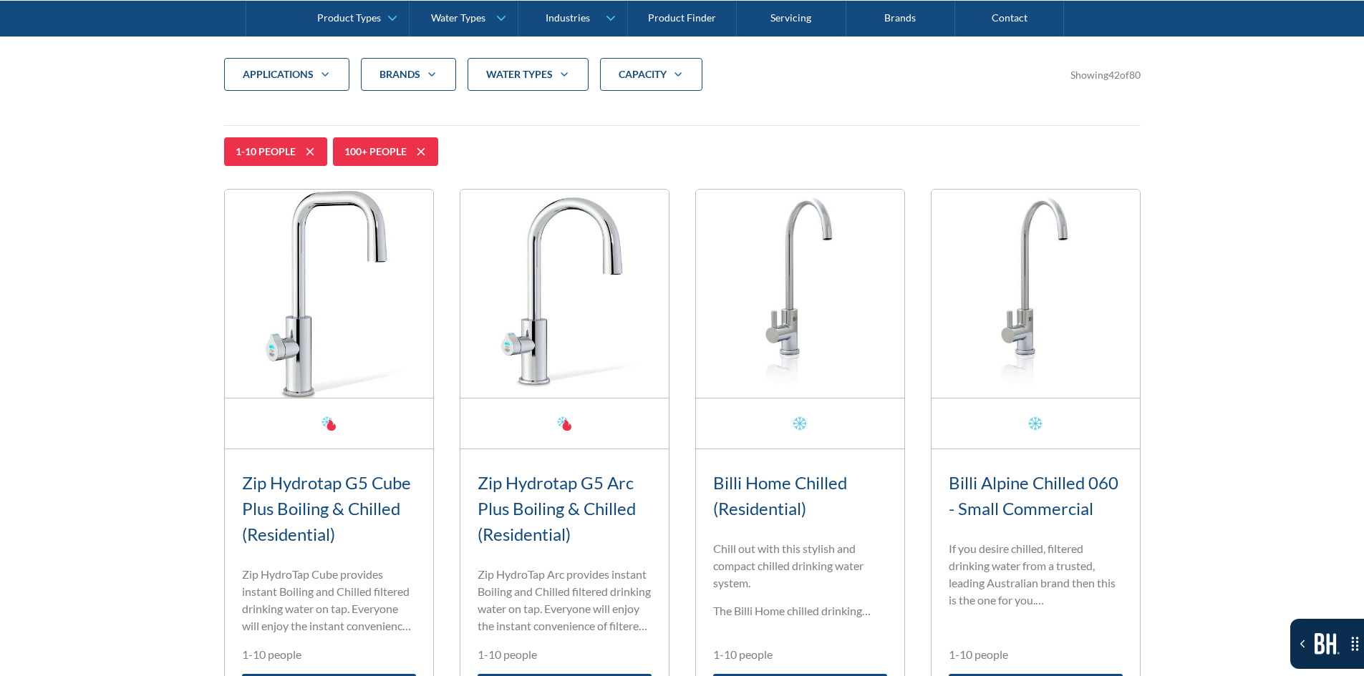
click at [648, 87] on div "CAPACITY" at bounding box center [651, 74] width 102 height 33
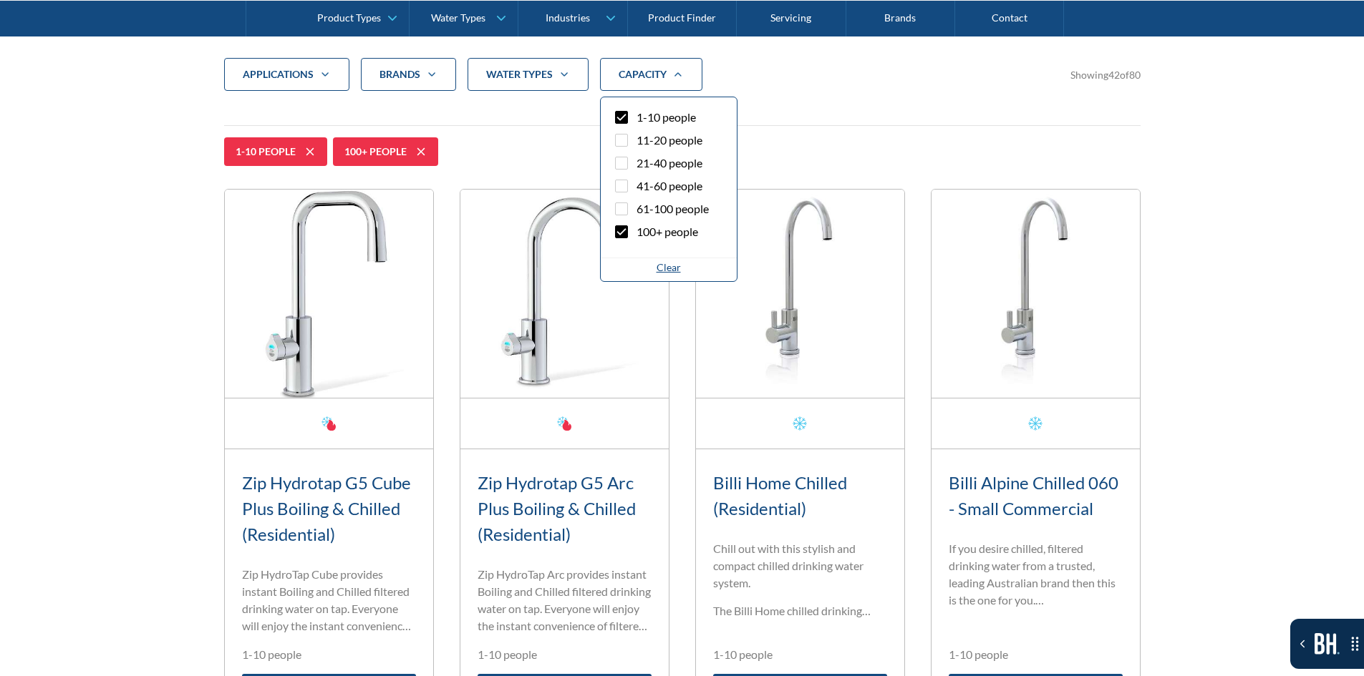
click at [632, 121] on label "1-10 people" at bounding box center [668, 120] width 113 height 23
click at [632, 118] on input "1-10 people" at bounding box center [633, 113] width 9 height 9
checkbox input "false"
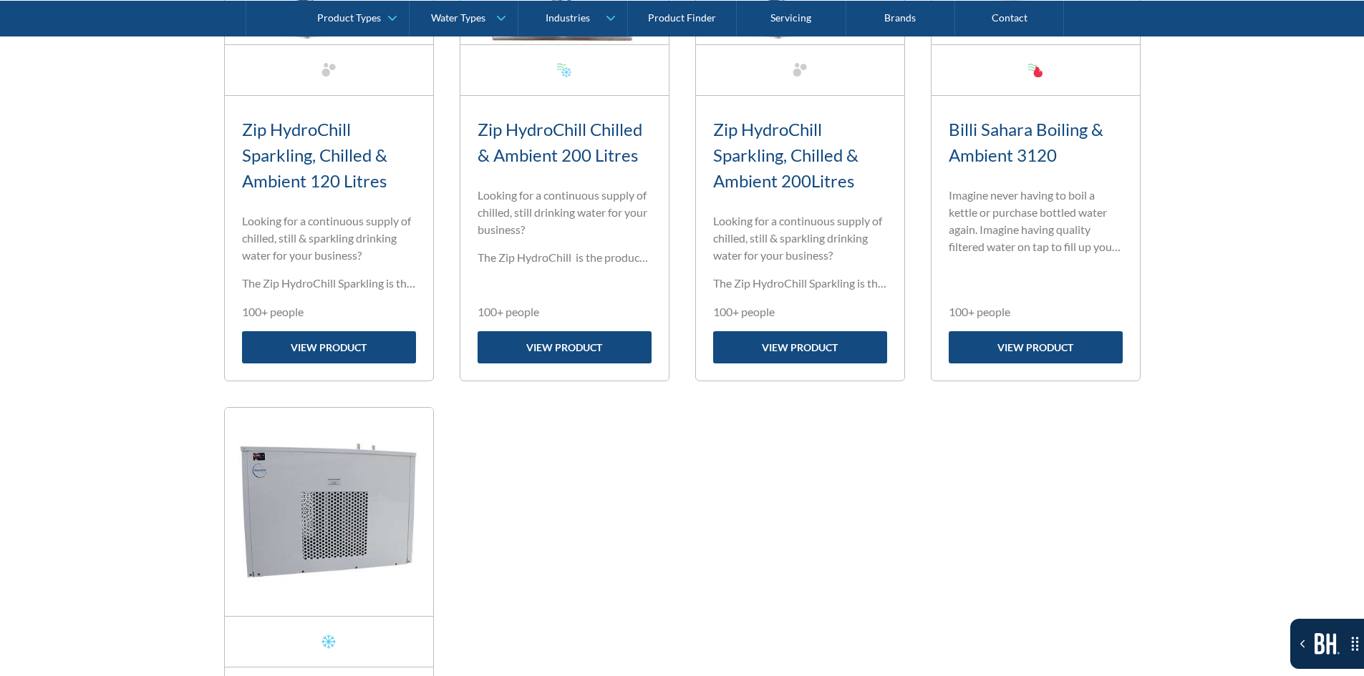
scroll to position [620, 0]
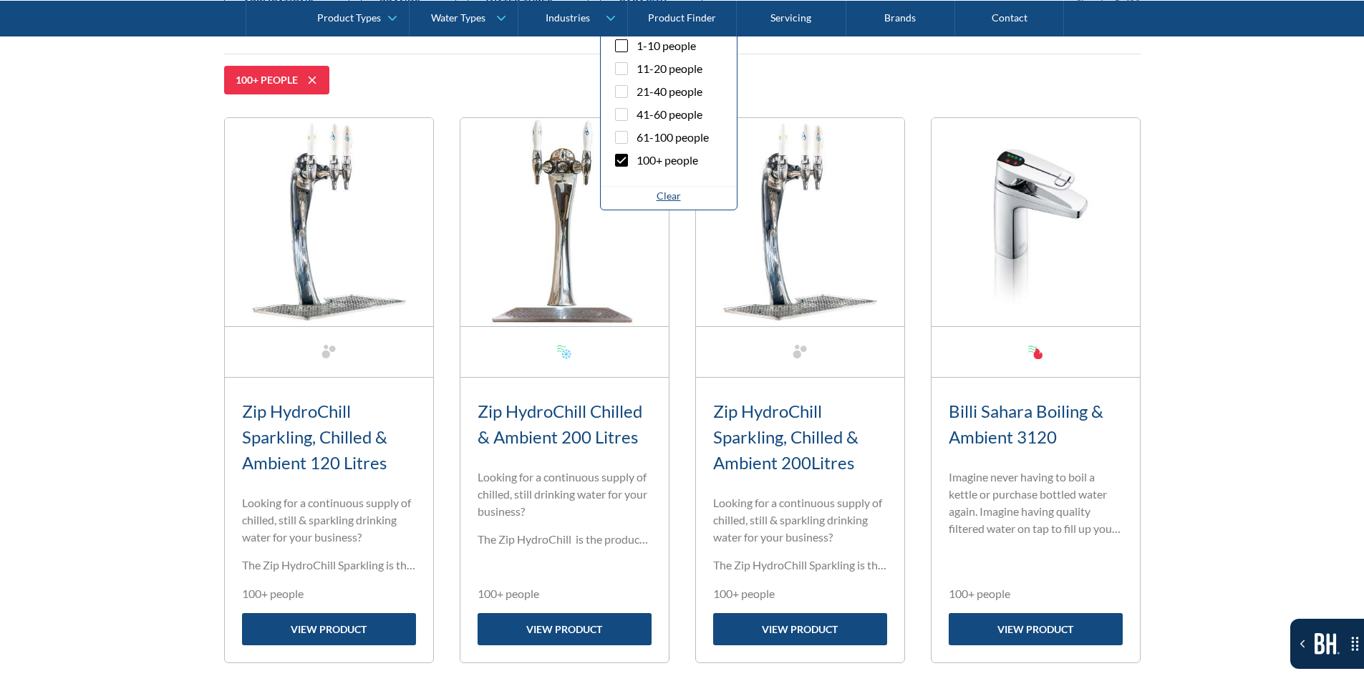
click at [656, 141] on span "61-100 people" at bounding box center [672, 137] width 72 height 17
click at [638, 138] on input "61-100 people" at bounding box center [633, 133] width 9 height 9
checkbox input "true"
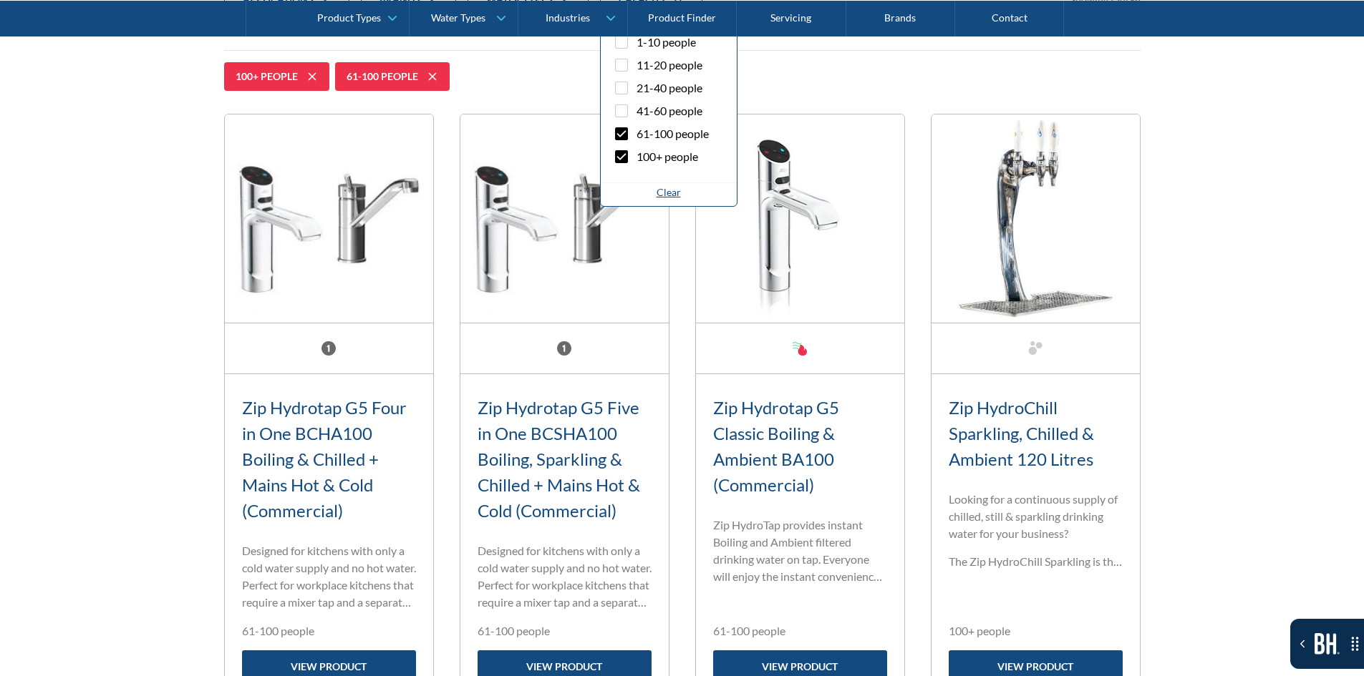
scroll to position [620, 0]
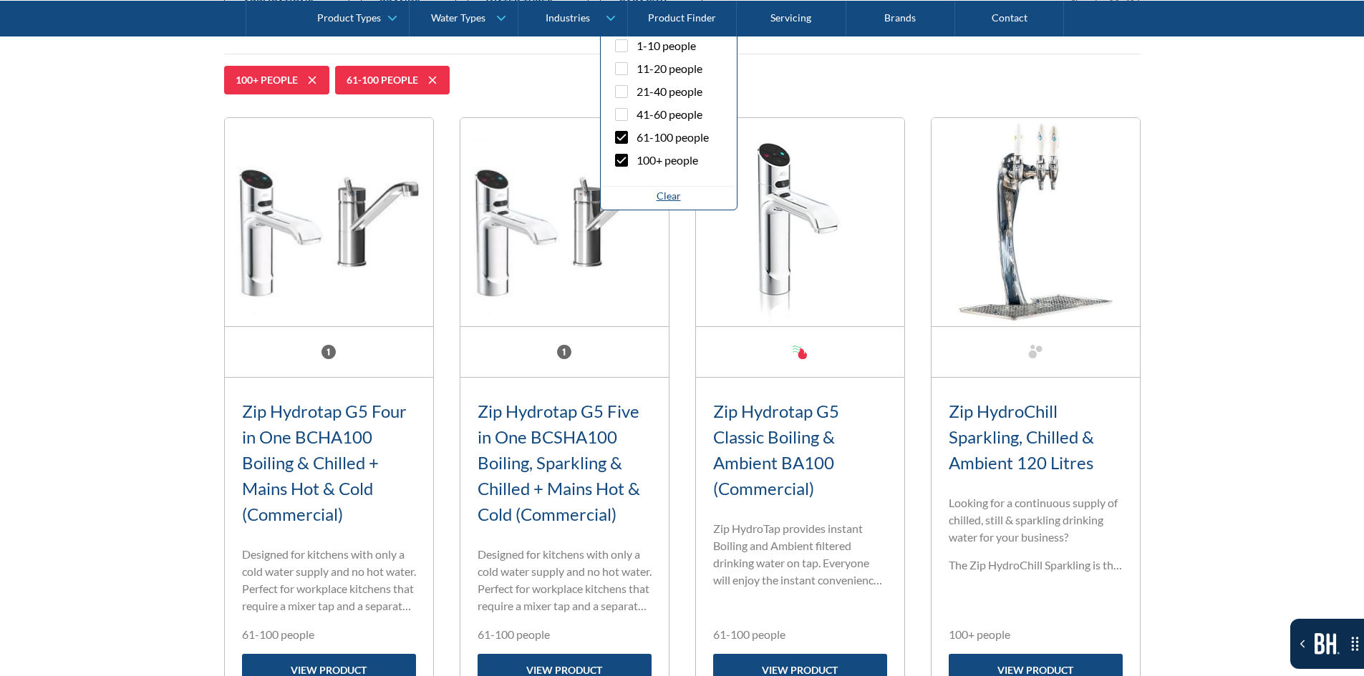
click at [652, 111] on span "41-60 people" at bounding box center [669, 114] width 66 height 17
click at [638, 111] on input "41-60 people" at bounding box center [633, 110] width 9 height 9
checkbox input "true"
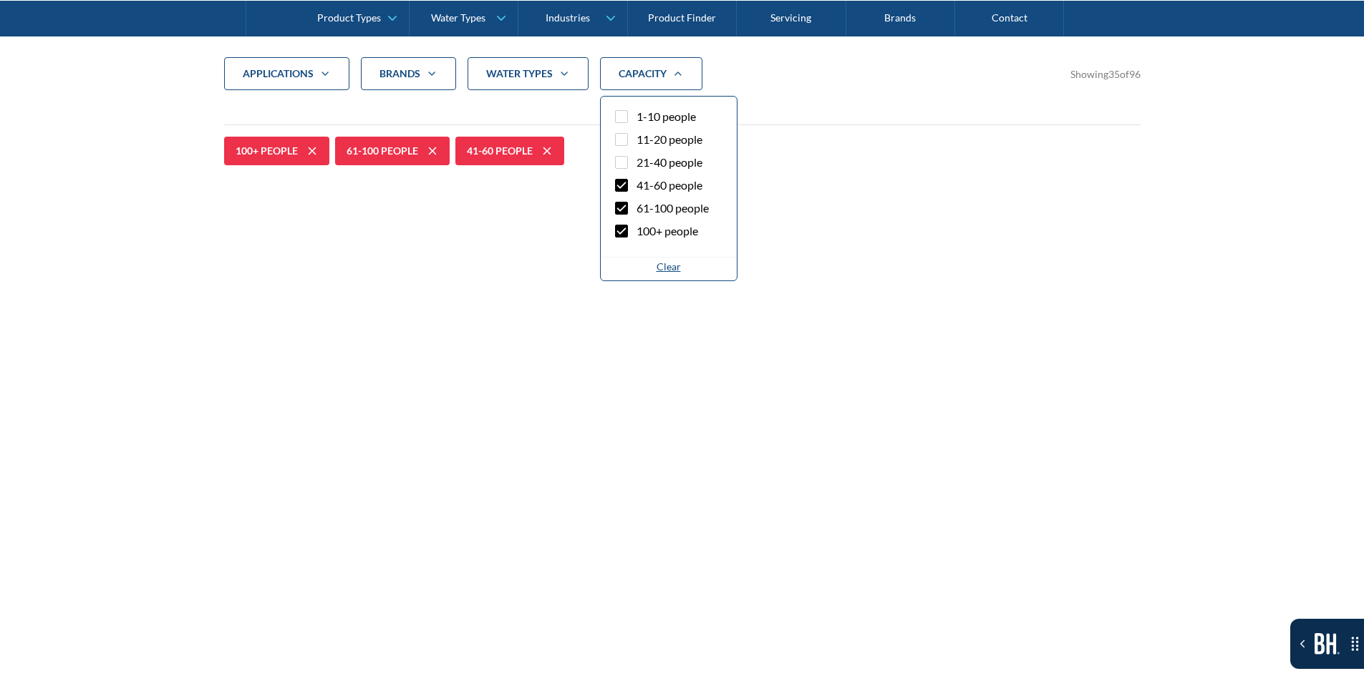
scroll to position [548, 0]
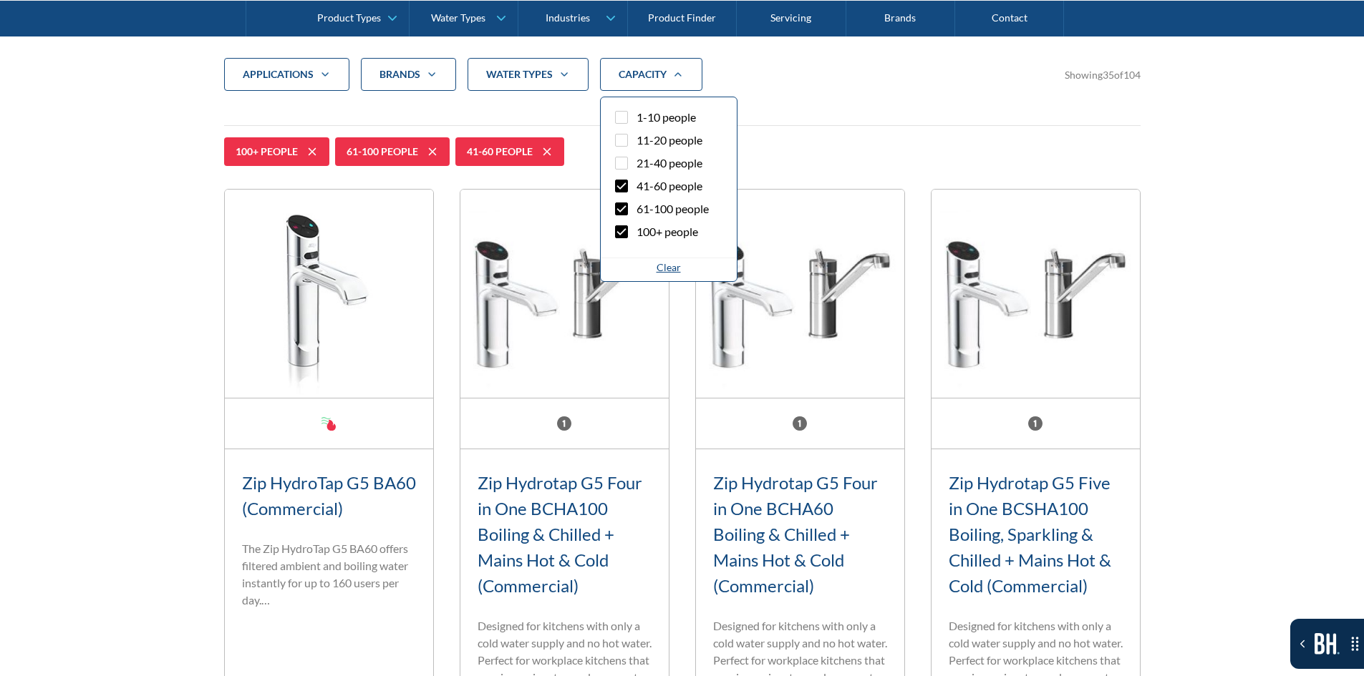
click at [633, 143] on label "11-20 people" at bounding box center [668, 143] width 113 height 23
click at [633, 141] on input "11-20 people" at bounding box center [633, 136] width 9 height 9
checkbox input "true"
click at [629, 162] on label "21-40 people" at bounding box center [668, 166] width 113 height 23
click at [629, 162] on input "21-40 people" at bounding box center [633, 159] width 9 height 9
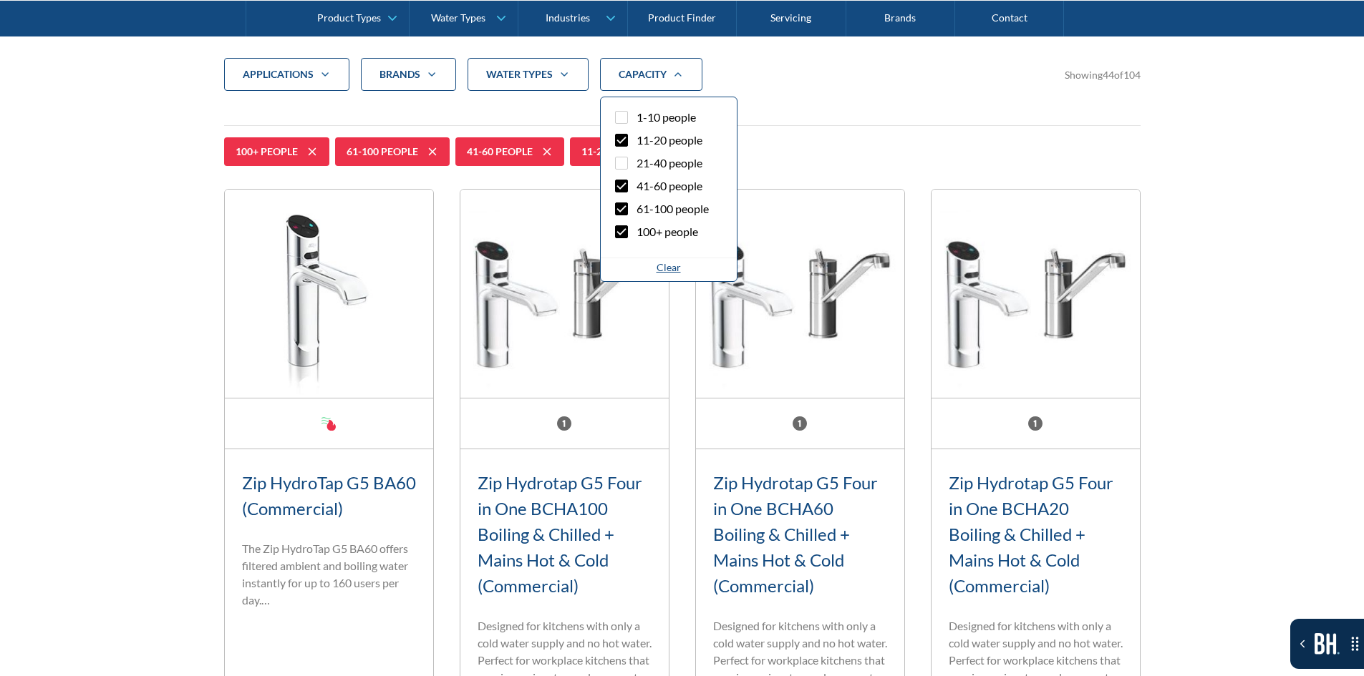
checkbox input "true"
click at [652, 142] on span "11-20 people" at bounding box center [669, 140] width 66 height 17
click at [638, 141] on input "11-20 people" at bounding box center [633, 136] width 9 height 9
checkbox input "false"
click at [644, 175] on label "21-40 people" at bounding box center [668, 166] width 113 height 23
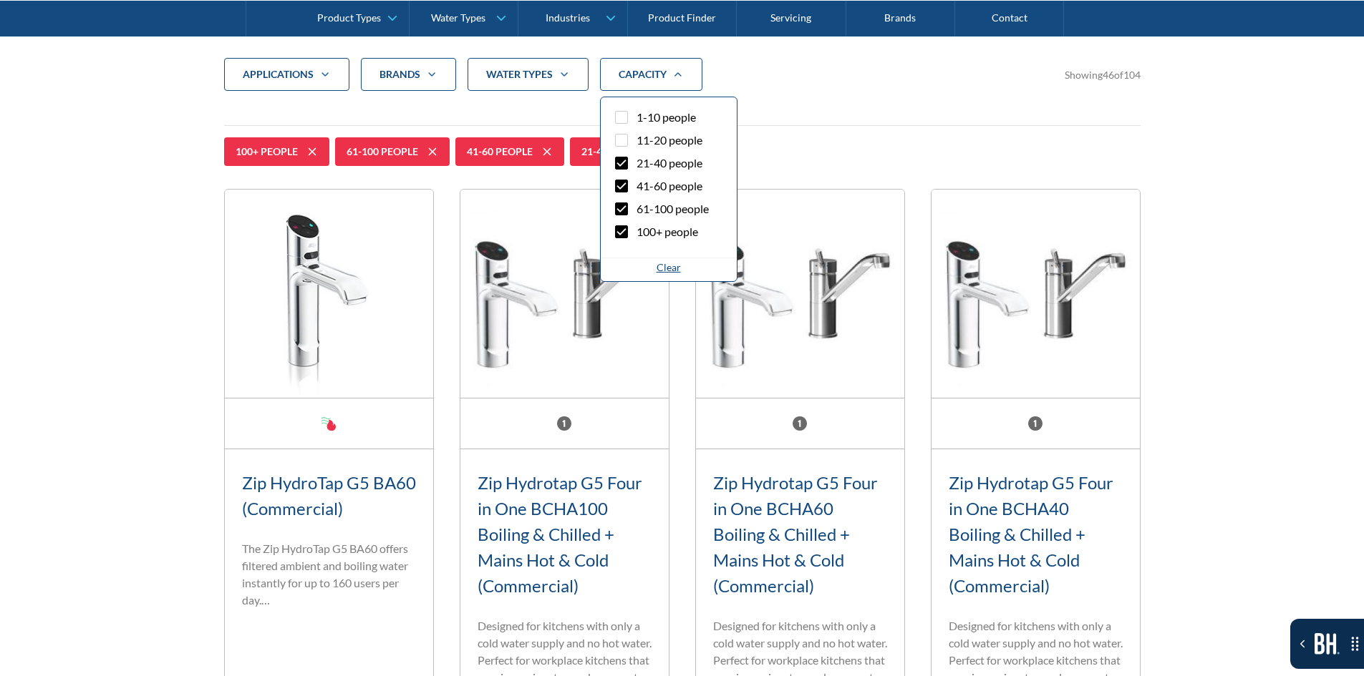
click at [638, 164] on input "21-40 people" at bounding box center [633, 159] width 9 height 9
checkbox input "false"
click at [646, 205] on span "61-100 people" at bounding box center [672, 208] width 72 height 17
click at [638, 205] on input "61-100 people" at bounding box center [633, 204] width 9 height 9
checkbox input "false"
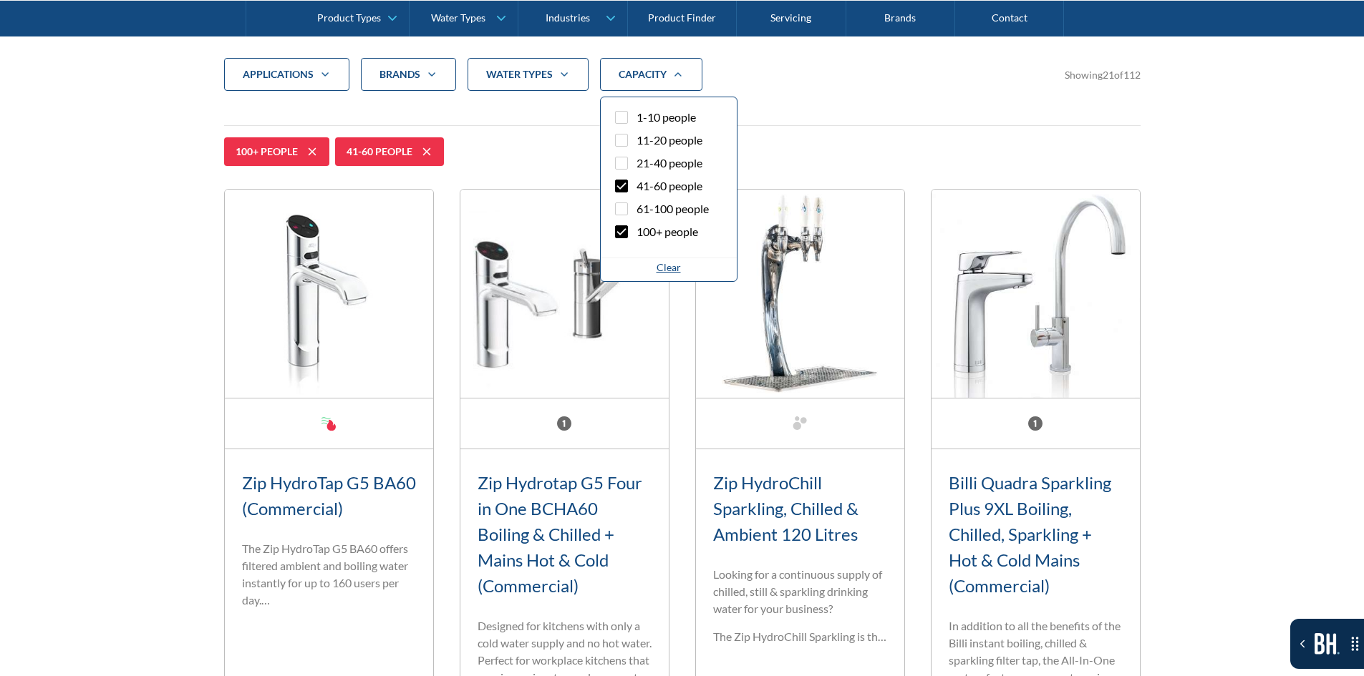
click at [645, 226] on span "100+ people" at bounding box center [667, 231] width 62 height 17
click at [638, 226] on input "100+ people" at bounding box center [633, 227] width 9 height 9
checkbox input "false"
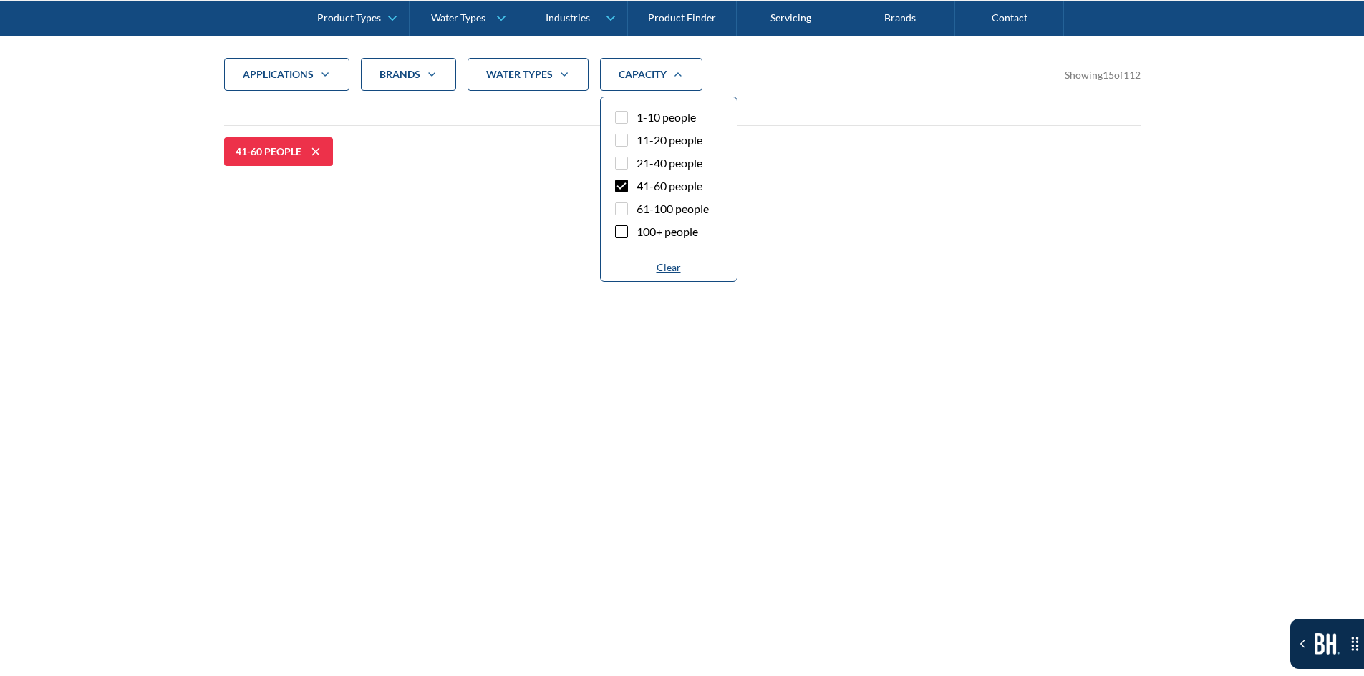
click at [667, 188] on span "41-60 people" at bounding box center [669, 186] width 66 height 17
click at [638, 187] on input "41-60 people" at bounding box center [633, 182] width 9 height 9
checkbox input "false"
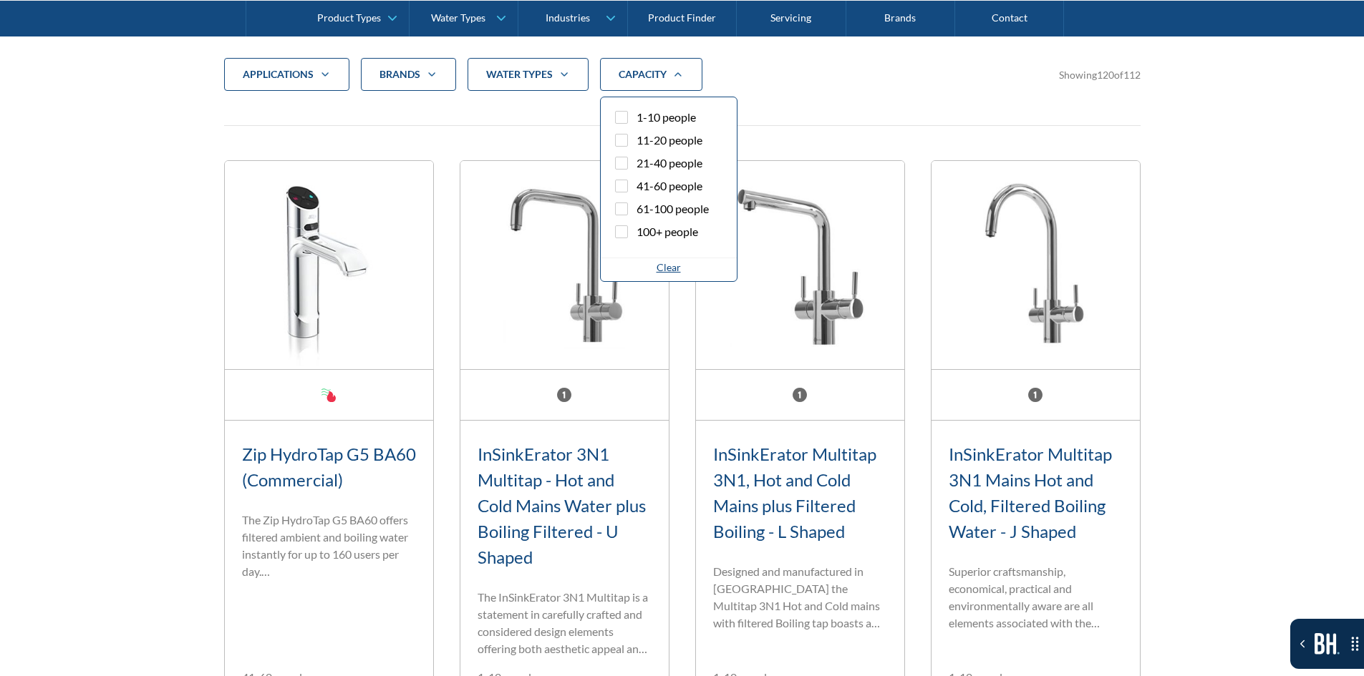
click at [674, 165] on span "21-40 people" at bounding box center [669, 163] width 66 height 17
click at [638, 164] on input "21-40 people" at bounding box center [633, 159] width 9 height 9
checkbox input "true"
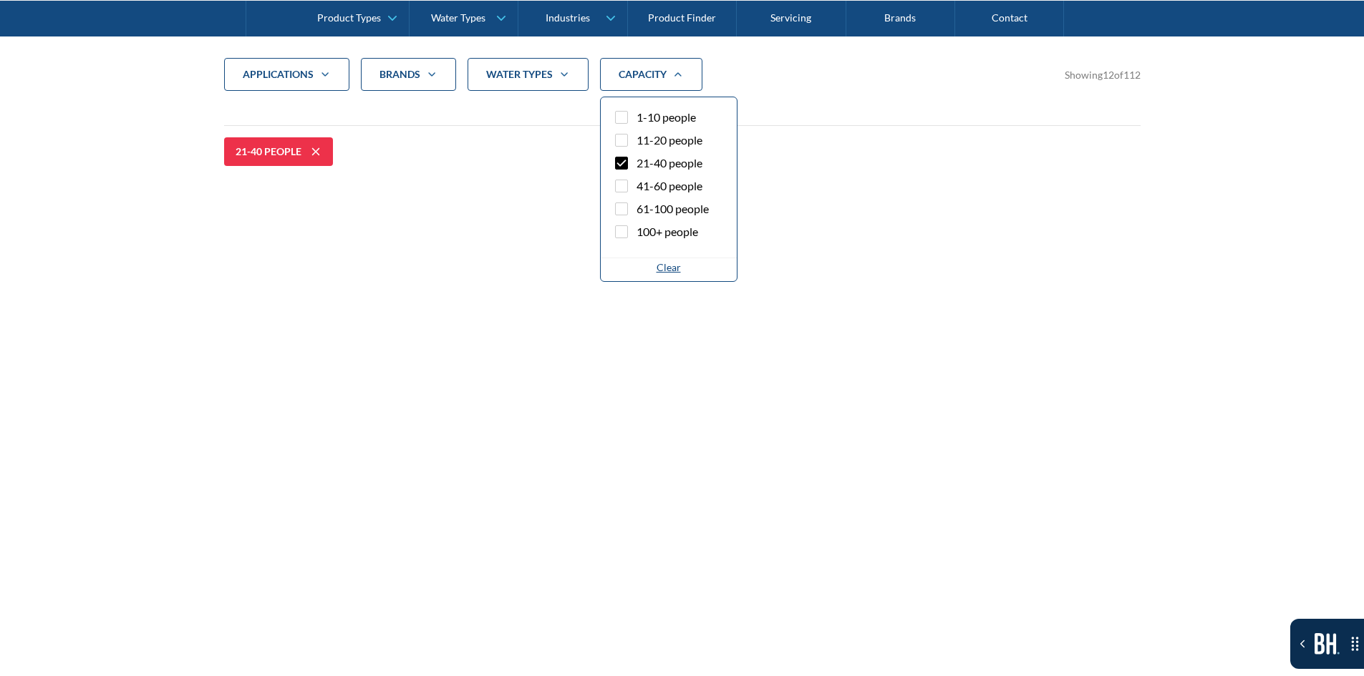
click at [686, 140] on span "11-20 people" at bounding box center [669, 140] width 66 height 17
click at [638, 140] on input "11-20 people" at bounding box center [633, 136] width 9 height 9
checkbox input "true"
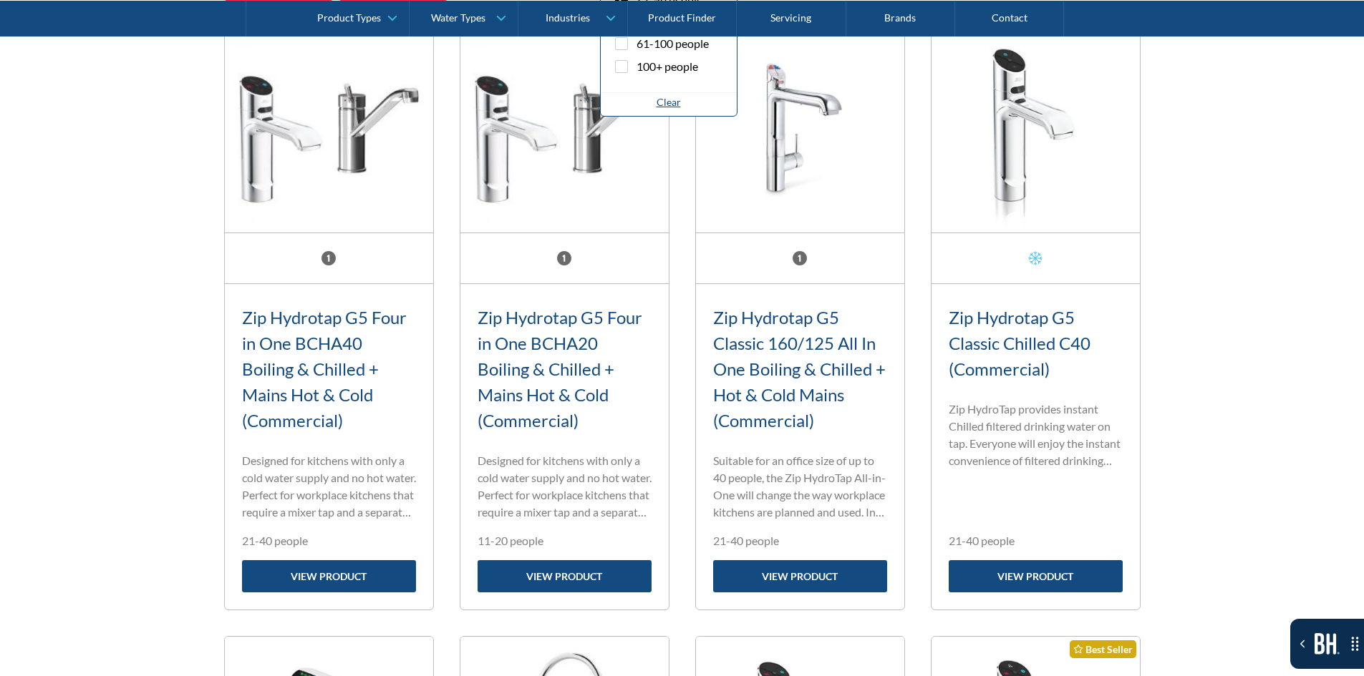
scroll to position [548, 0]
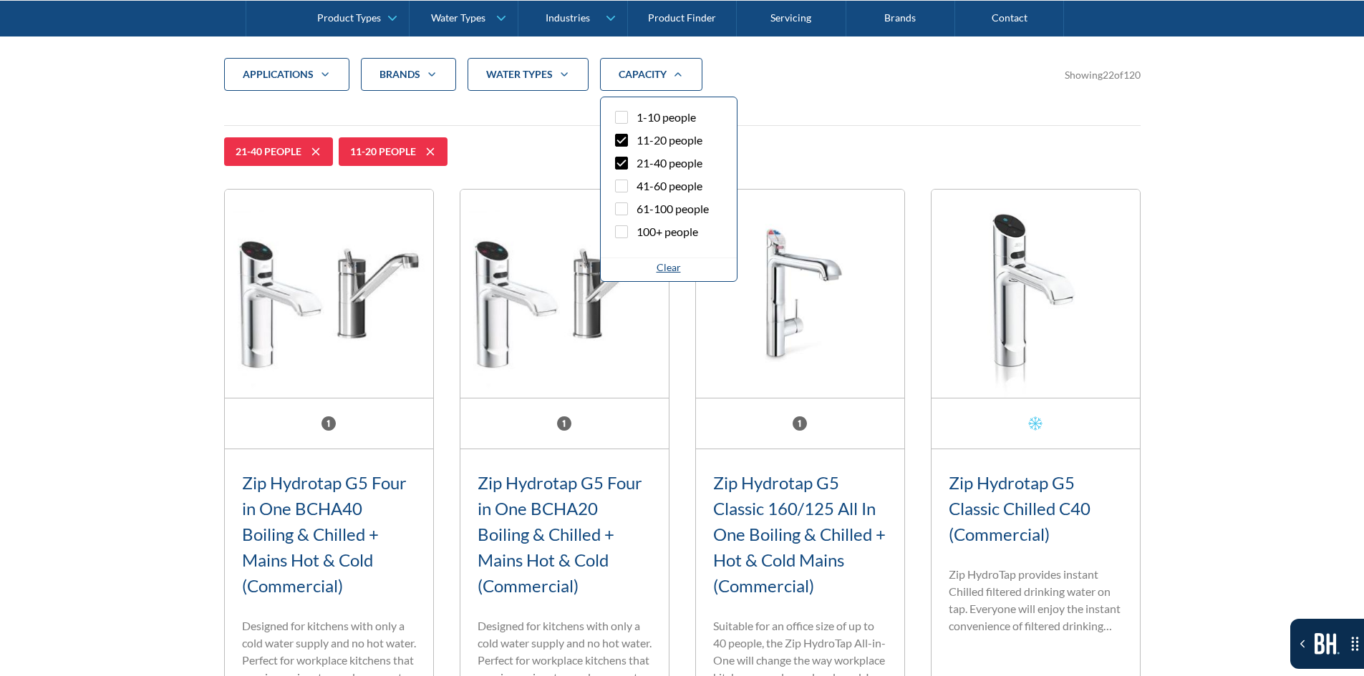
click at [648, 164] on span "21-40 people" at bounding box center [669, 163] width 66 height 17
click at [638, 164] on input "21-40 people" at bounding box center [633, 159] width 9 height 9
checkbox input "false"
click at [656, 142] on span "11-20 people" at bounding box center [669, 140] width 66 height 17
click at [638, 141] on input "11-20 people" at bounding box center [633, 136] width 9 height 9
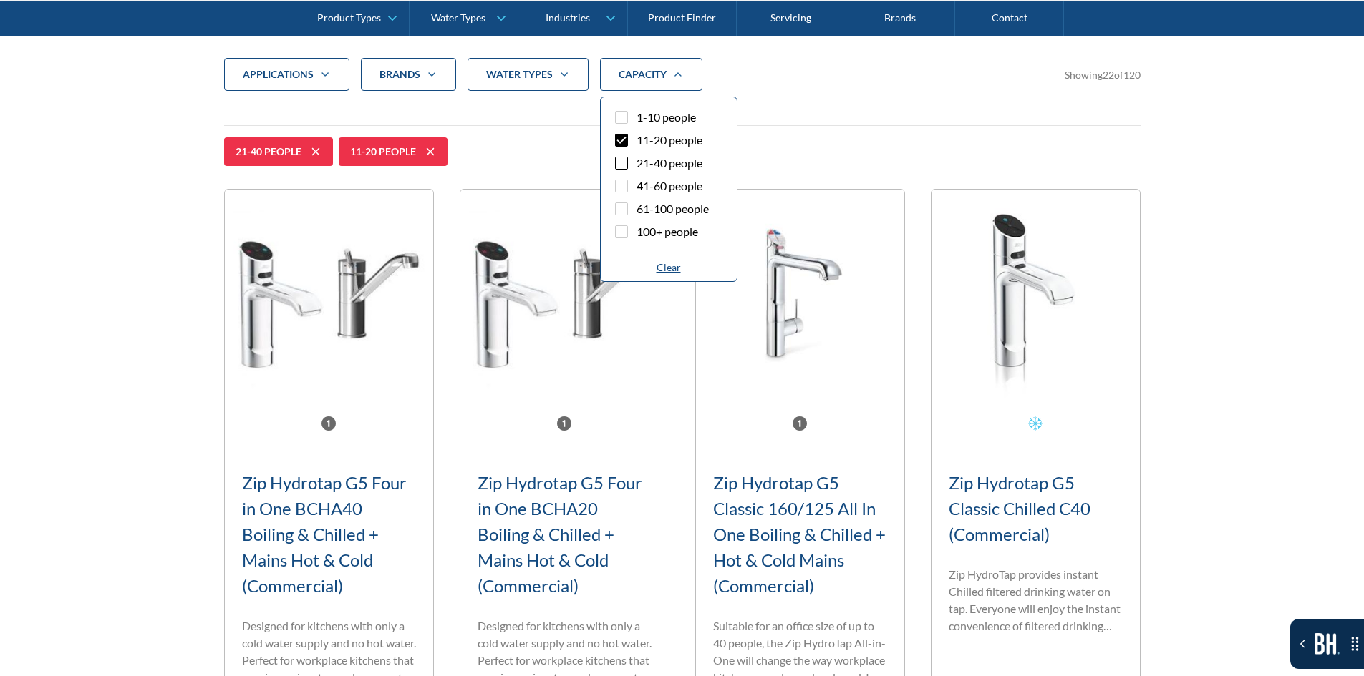
checkbox input "false"
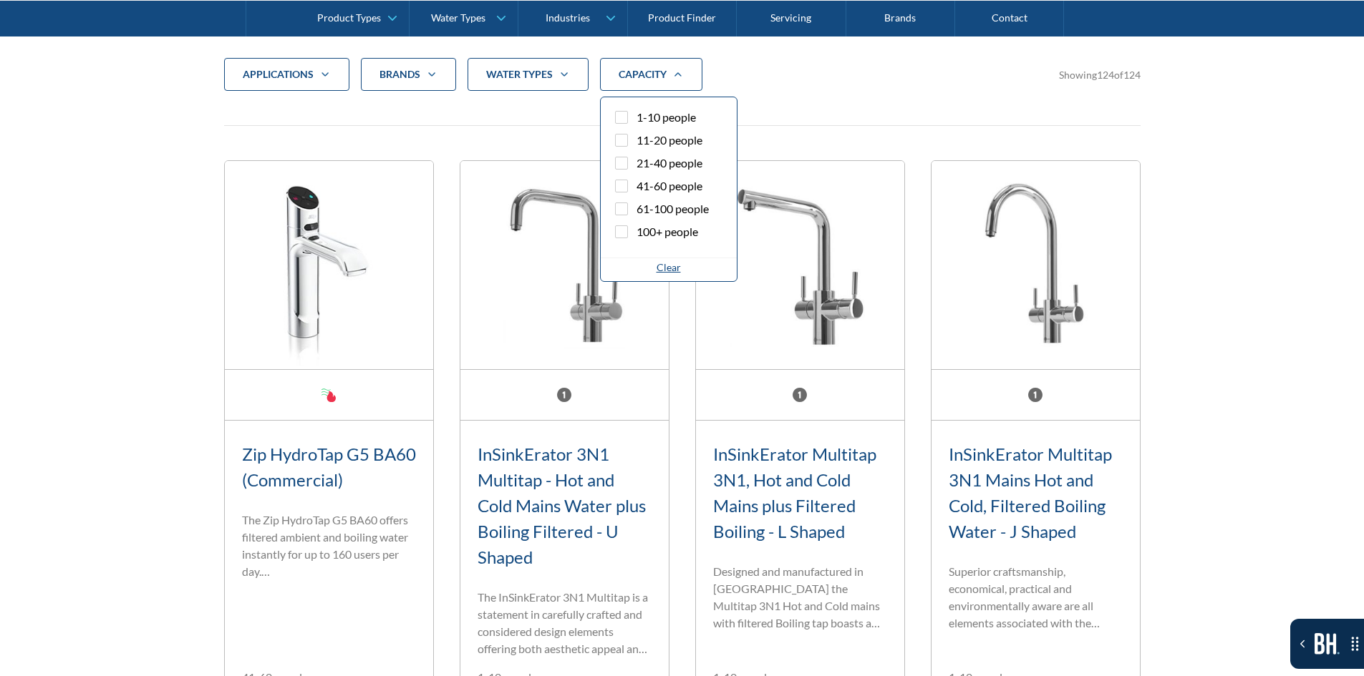
click at [634, 191] on label "41-60 people" at bounding box center [668, 189] width 113 height 23
click at [634, 187] on input "41-60 people" at bounding box center [633, 182] width 9 height 9
checkbox input "true"
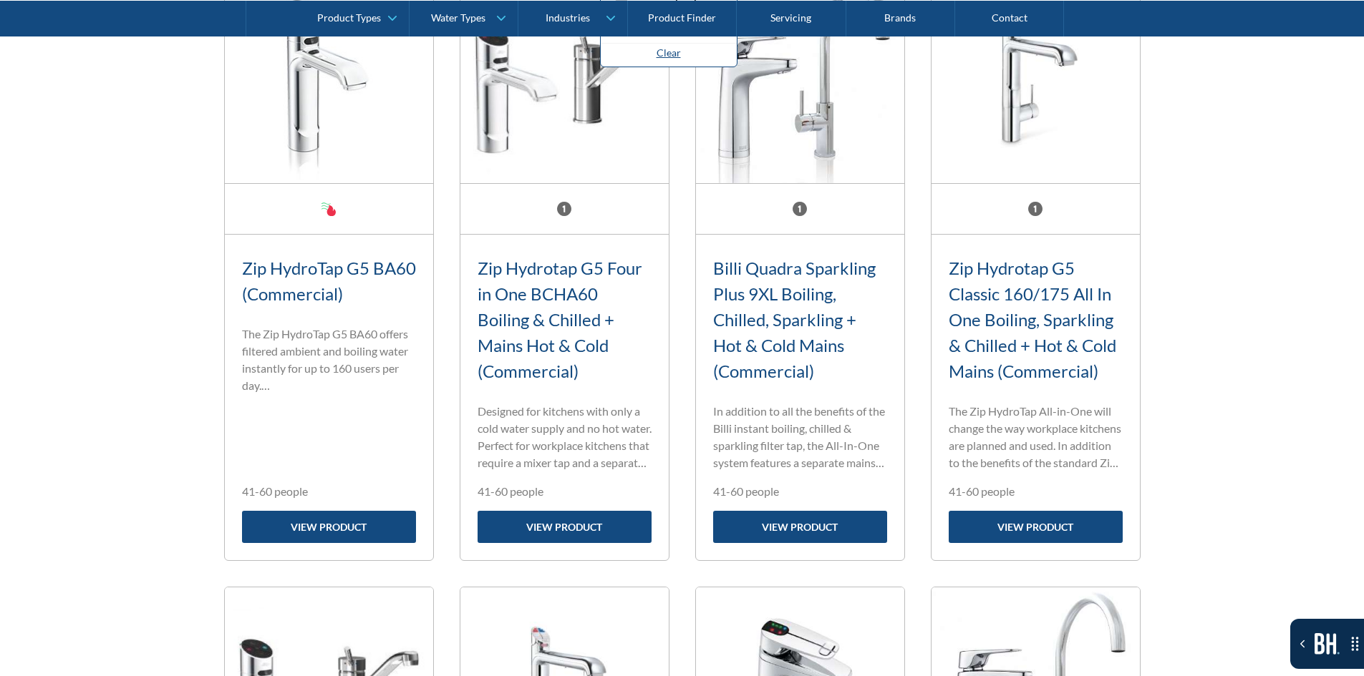
scroll to position [1121, 0]
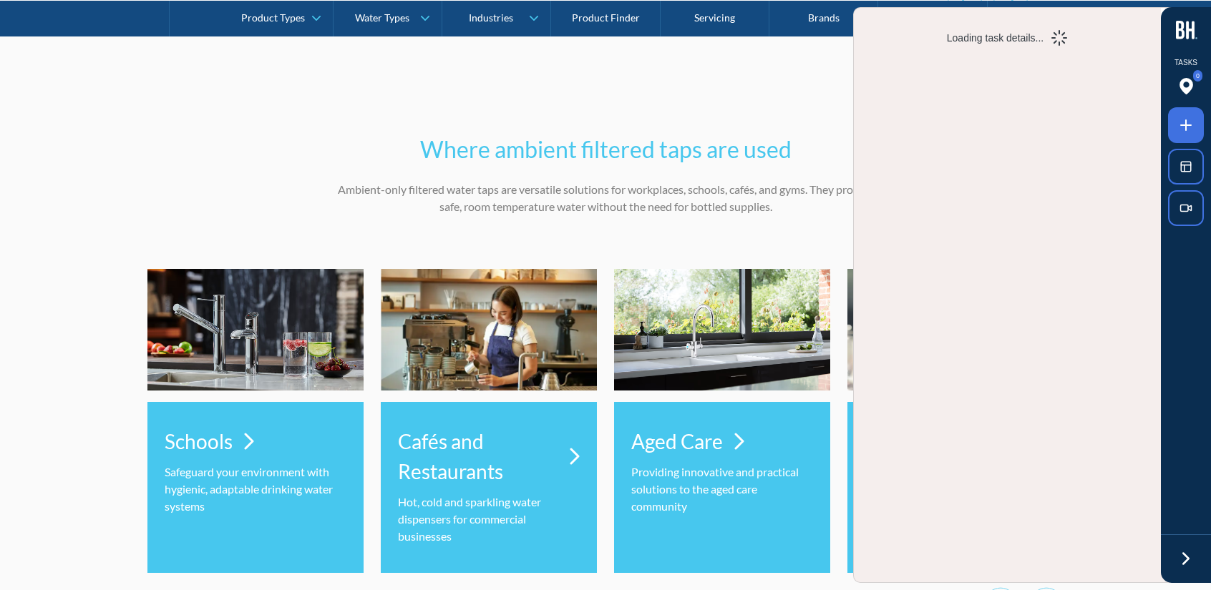
scroll to position [3794, 0]
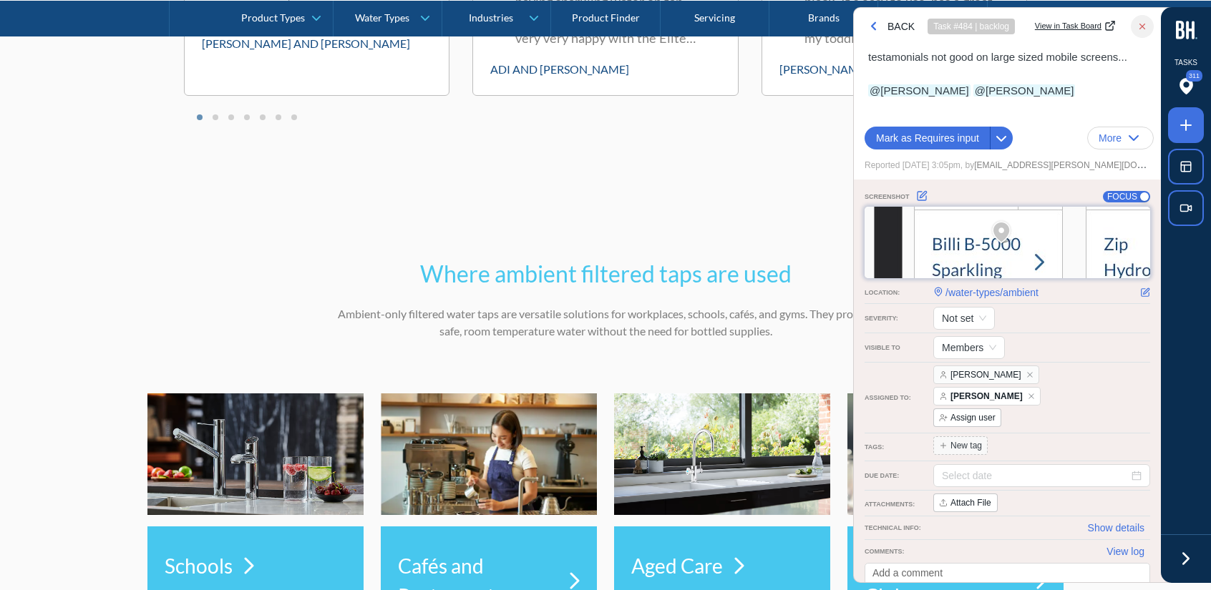
click at [1184, 568] on icon at bounding box center [1185, 558] width 21 height 21
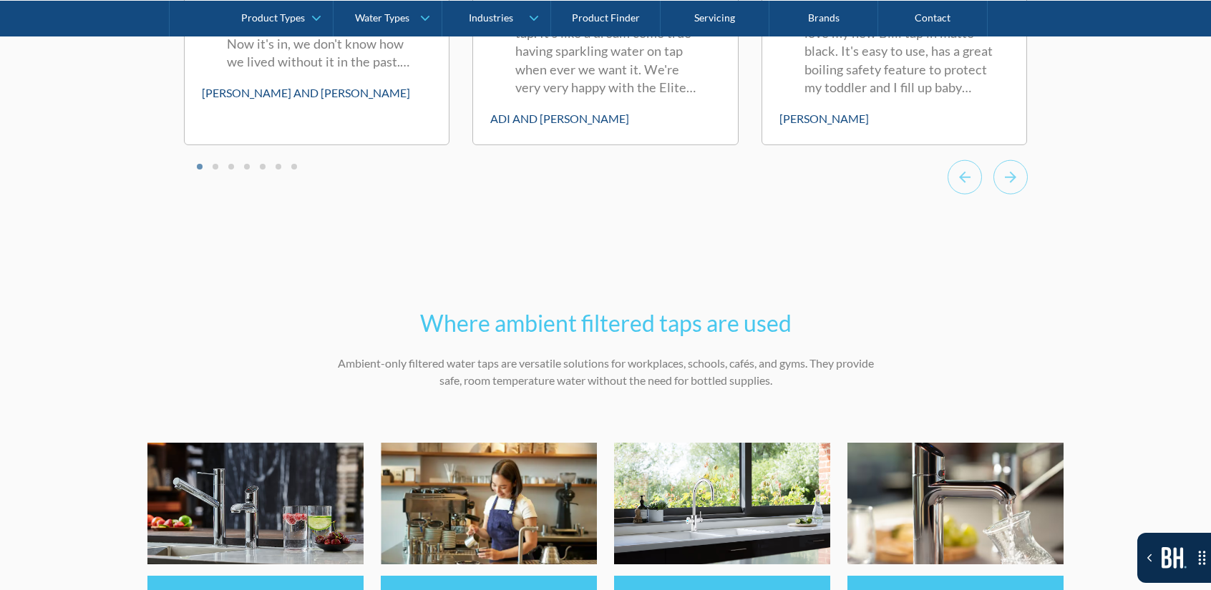
scroll to position [3579, 0]
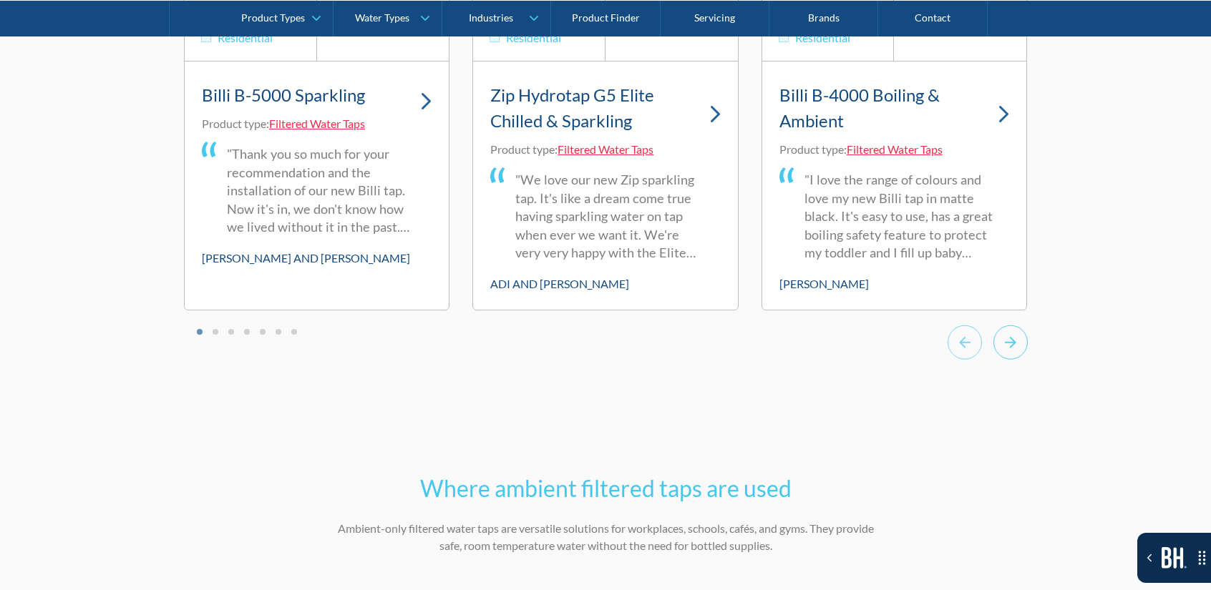
click at [1022, 340] on icon "Next slide" at bounding box center [1010, 342] width 34 height 35
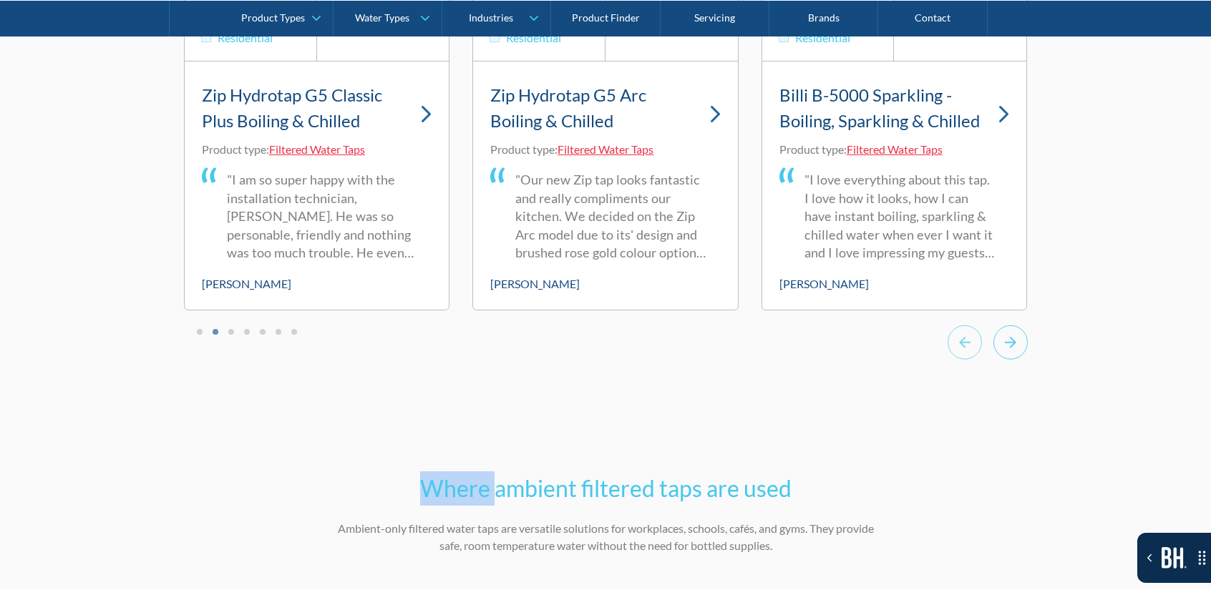
click at [1022, 340] on icon "Next slide" at bounding box center [1010, 342] width 34 height 35
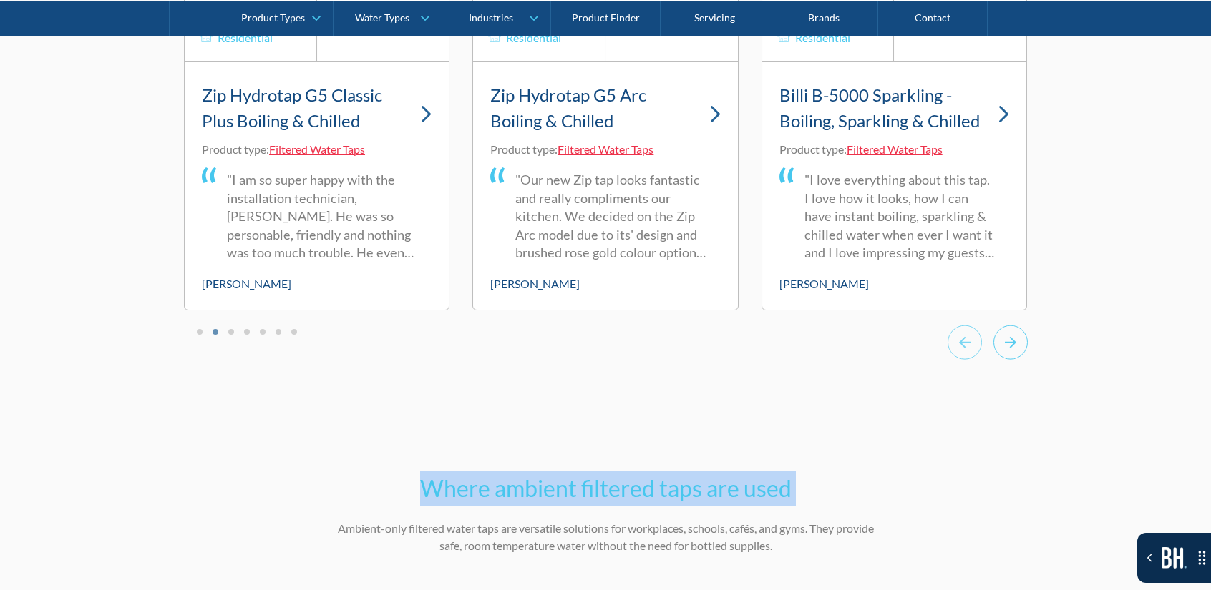
click at [1022, 340] on icon "Next slide" at bounding box center [1010, 342] width 34 height 35
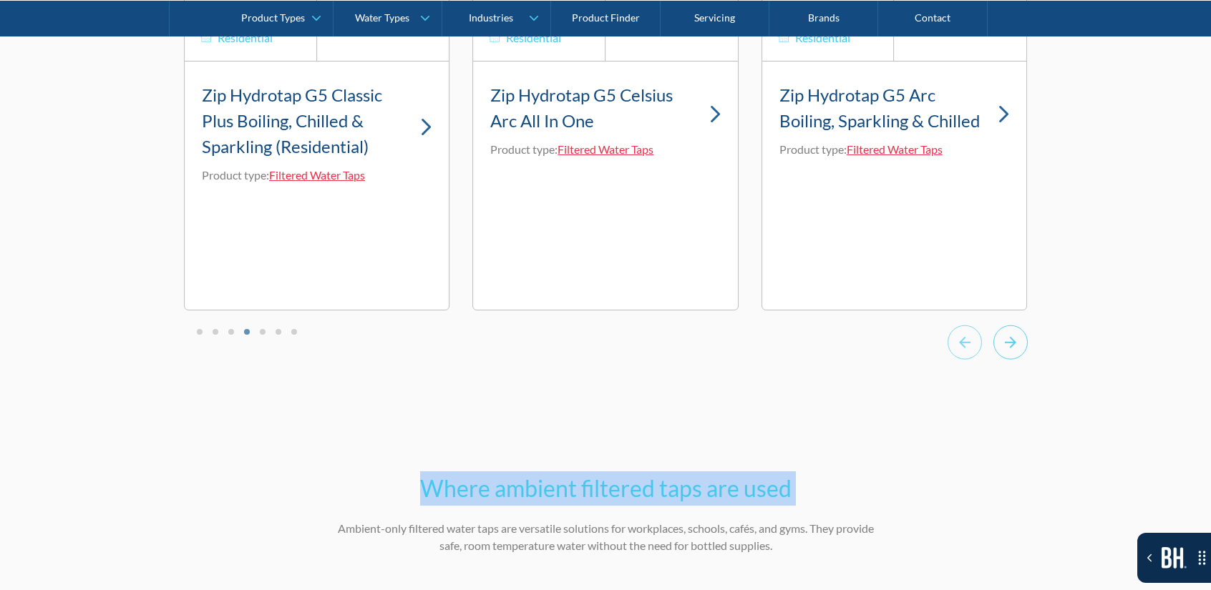
click at [1022, 340] on icon "Next slide" at bounding box center [1010, 342] width 34 height 35
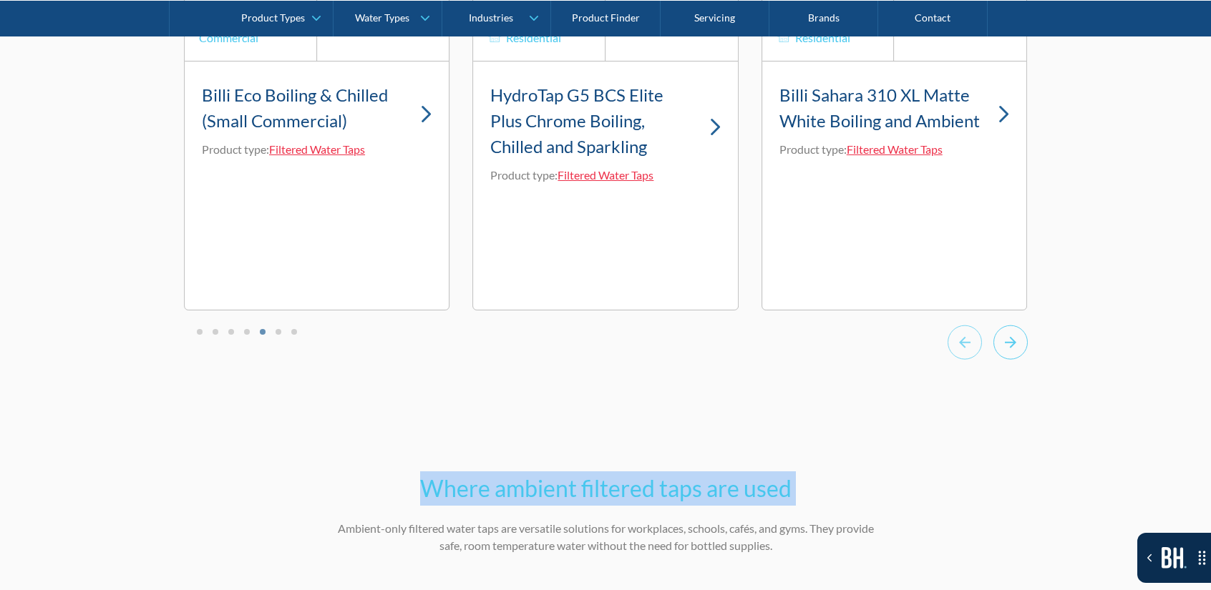
click at [1022, 340] on icon "Next slide" at bounding box center [1010, 342] width 34 height 35
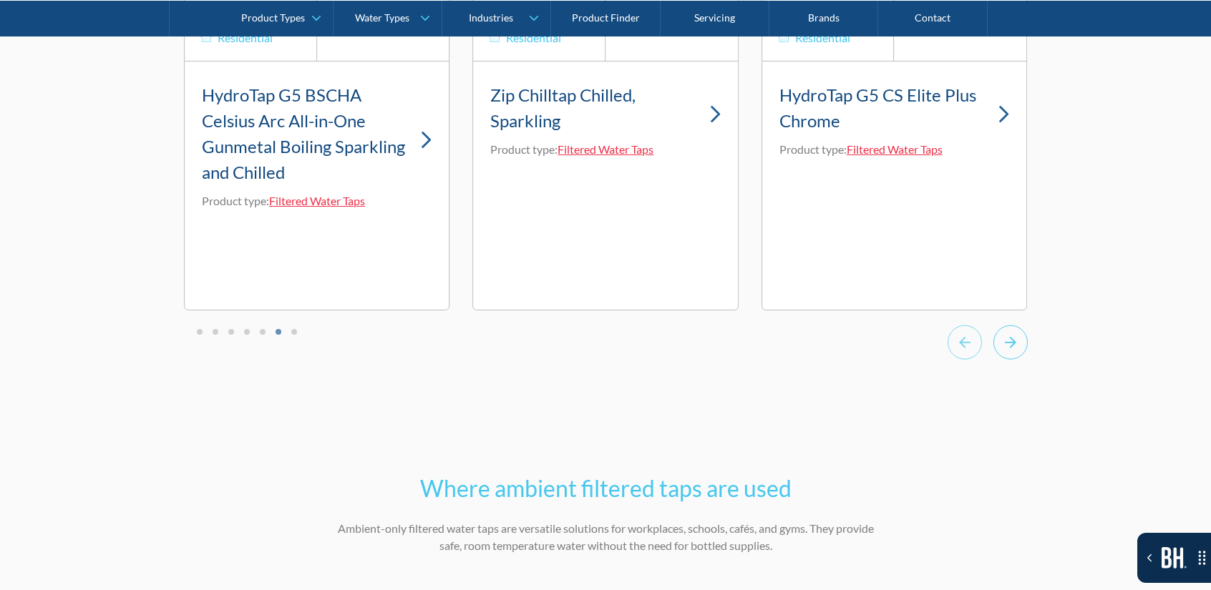
click at [1022, 340] on icon "Next slide" at bounding box center [1010, 342] width 34 height 35
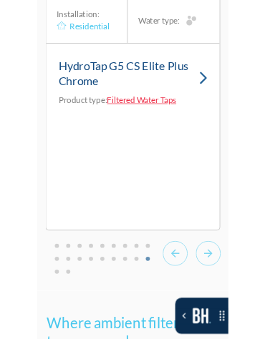
scroll to position [6226, 0]
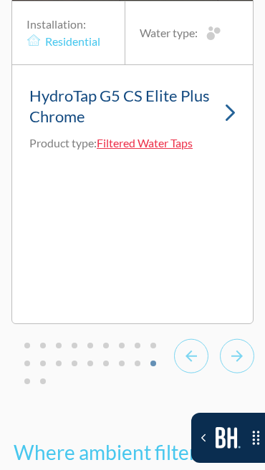
click at [122, 361] on button "Go to slide 16" at bounding box center [122, 364] width 6 height 6
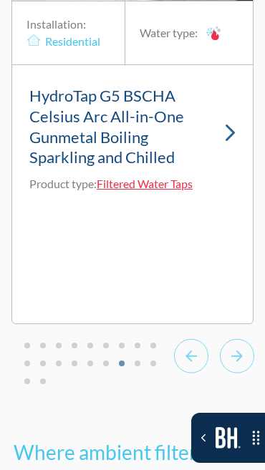
click at [73, 361] on button "Go to slide 13" at bounding box center [75, 364] width 6 height 6
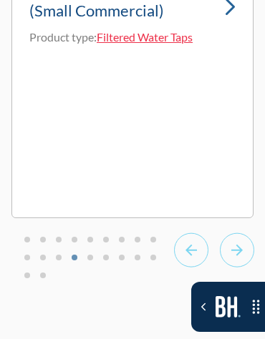
scroll to position [6485, 0]
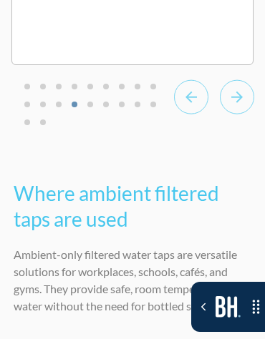
click at [251, 104] on icon "Next slide" at bounding box center [237, 96] width 34 height 35
click at [253, 99] on icon "Next slide" at bounding box center [237, 96] width 34 height 35
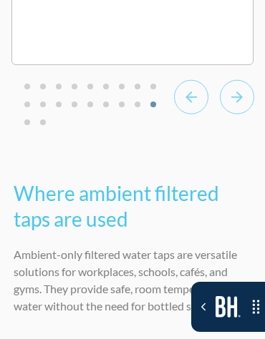
click at [253, 99] on icon "Next slide" at bounding box center [237, 96] width 34 height 35
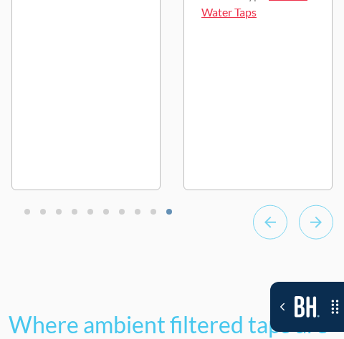
scroll to position [6218, 0]
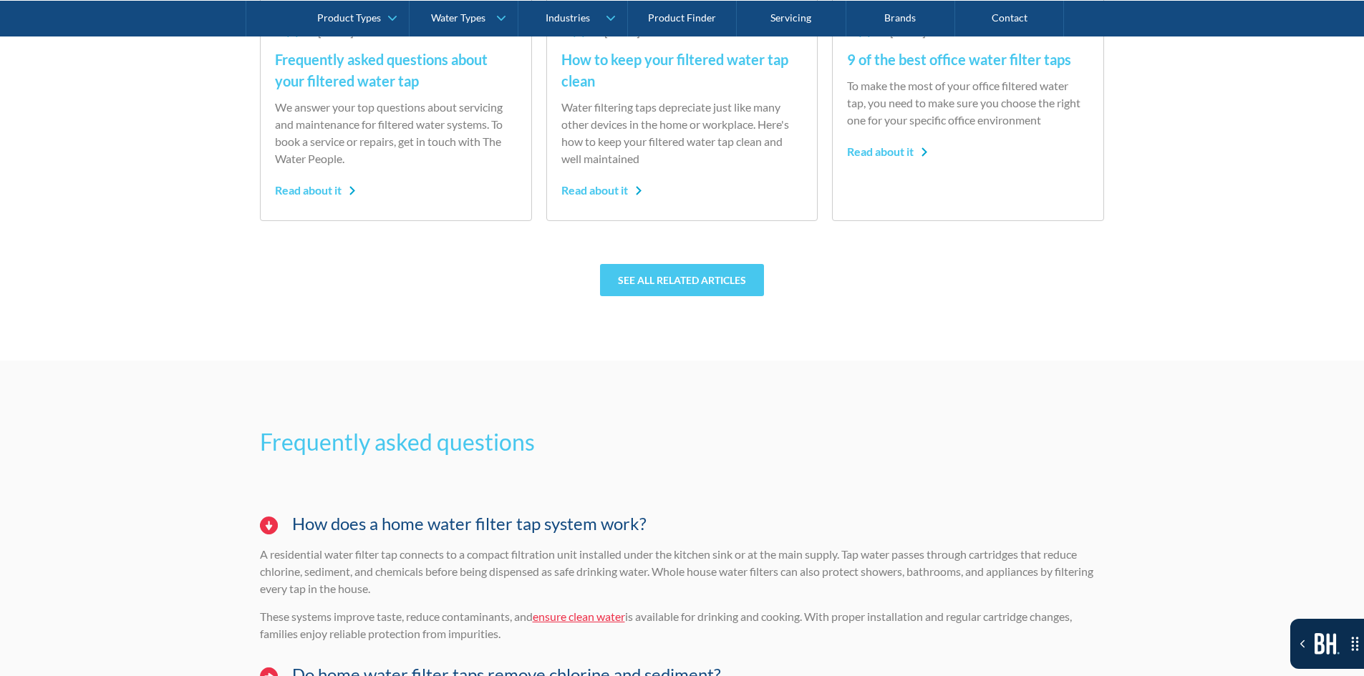
scroll to position [9172, 0]
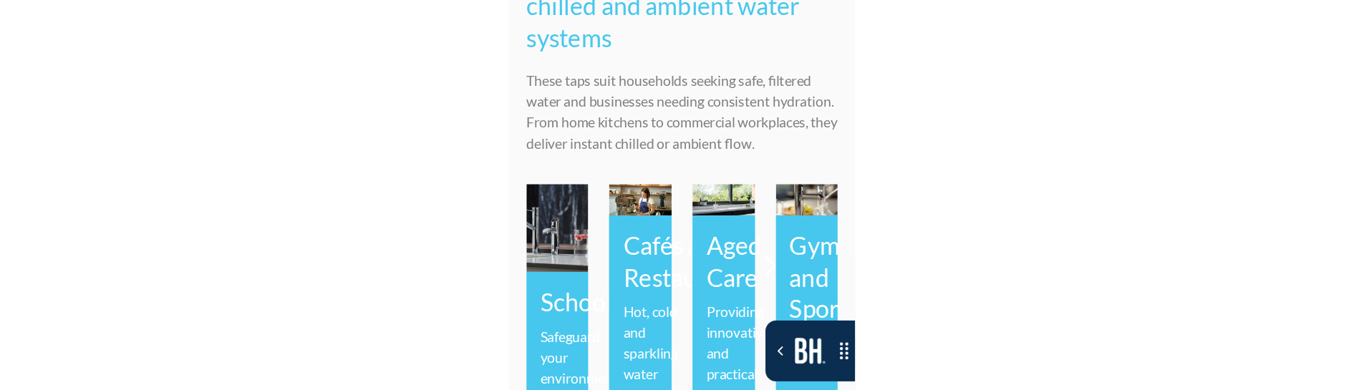
scroll to position [8036, 0]
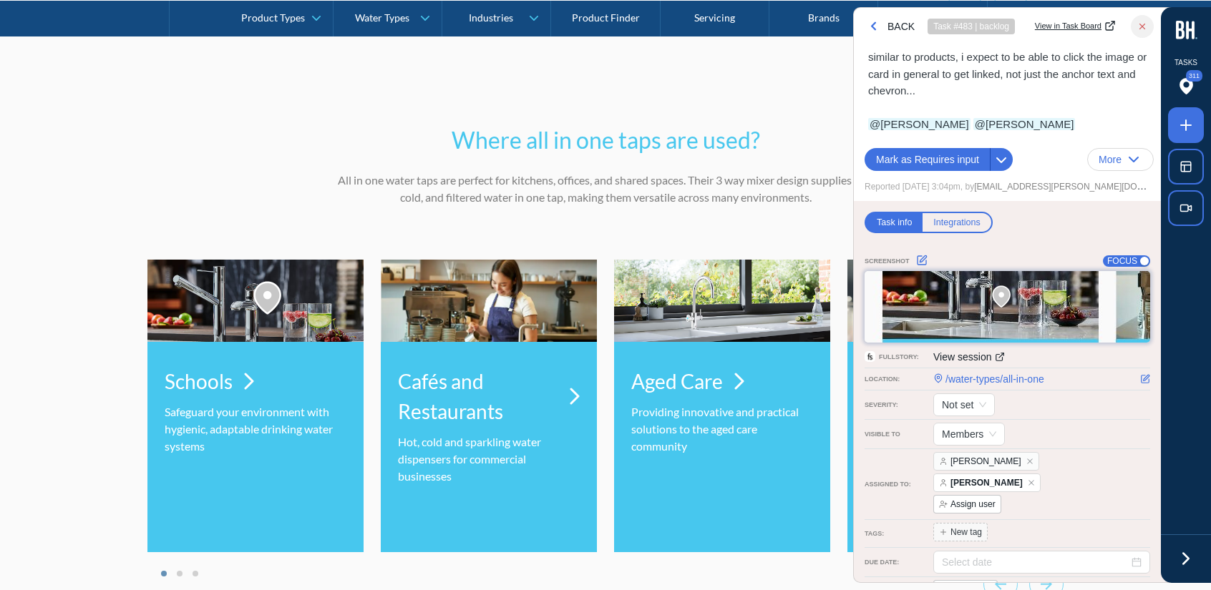
scroll to position [4565, 0]
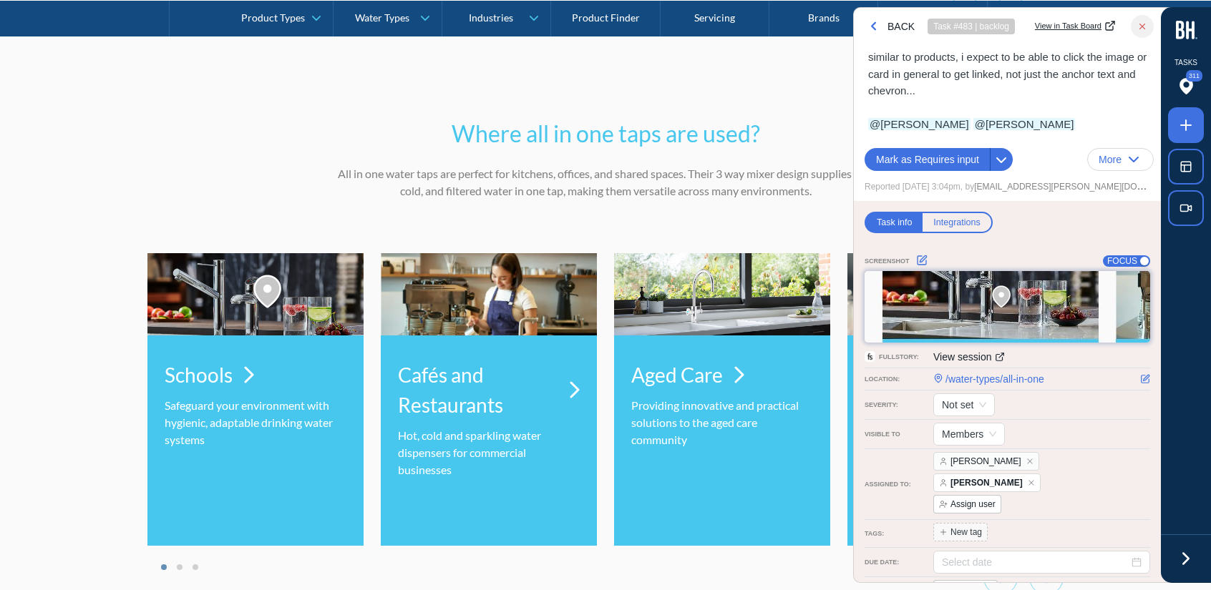
click at [1179, 565] on icon at bounding box center [1185, 558] width 21 height 21
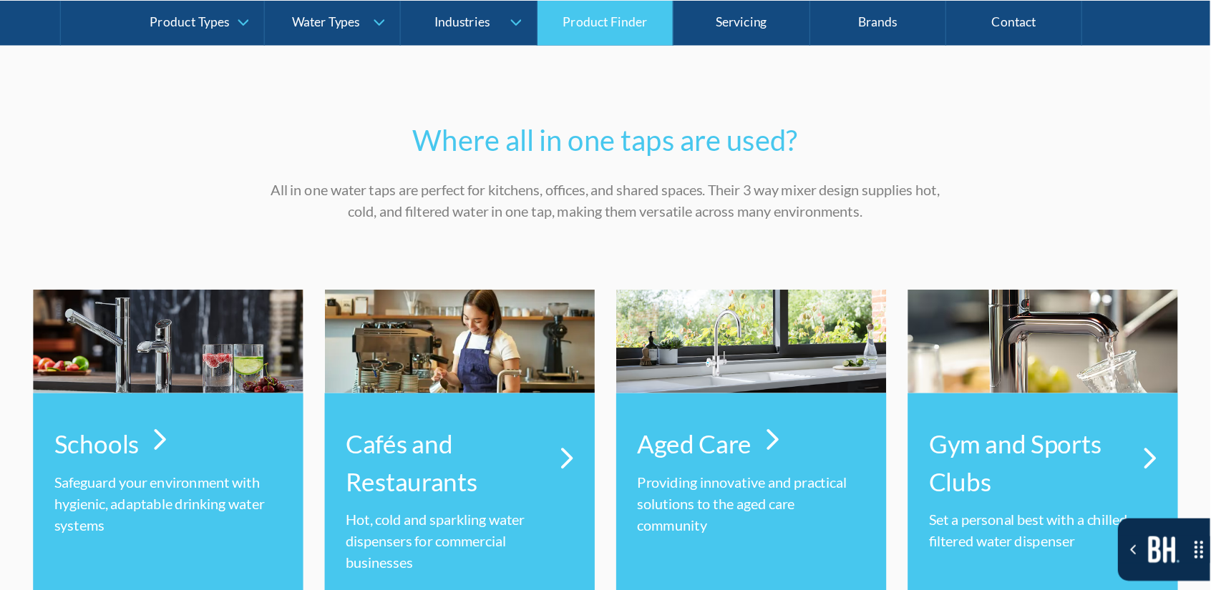
scroll to position [4564, 0]
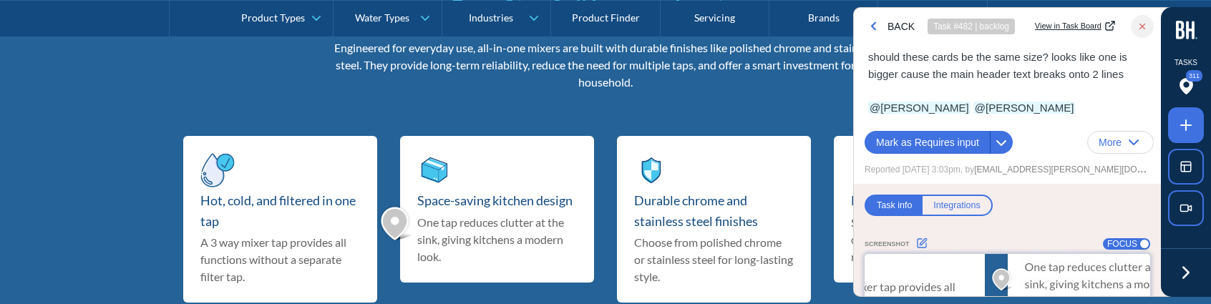
scroll to position [3484, 0]
